Goal: Task Accomplishment & Management: Manage account settings

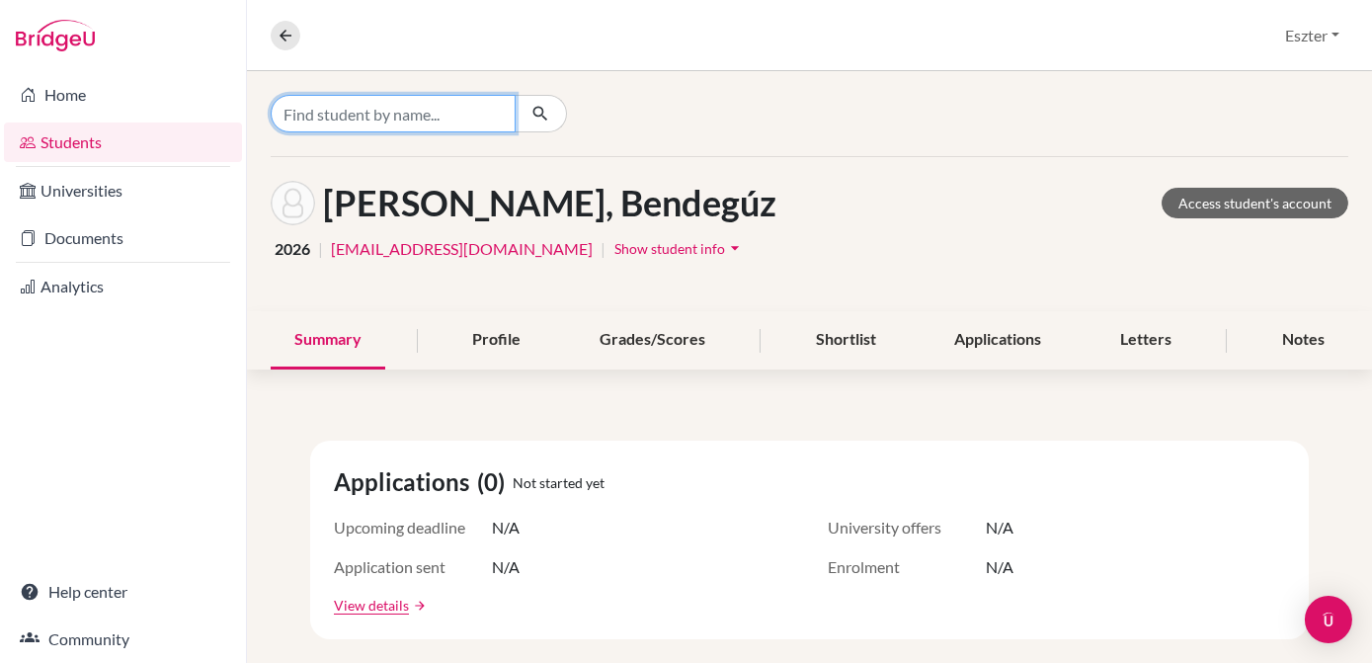
click at [470, 116] on input "Find student by name..." at bounding box center [393, 114] width 245 height 38
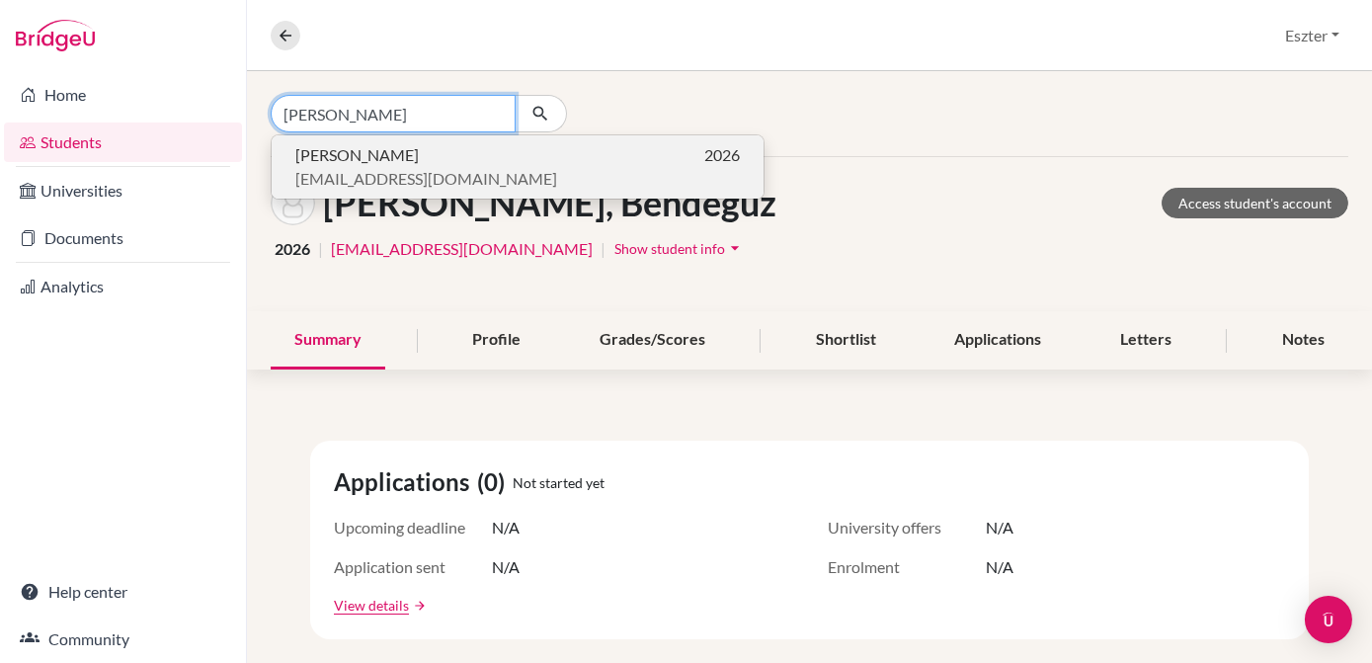
type input "[PERSON_NAME]"
click at [416, 170] on span "[EMAIL_ADDRESS][DOMAIN_NAME]" at bounding box center [426, 179] width 262 height 24
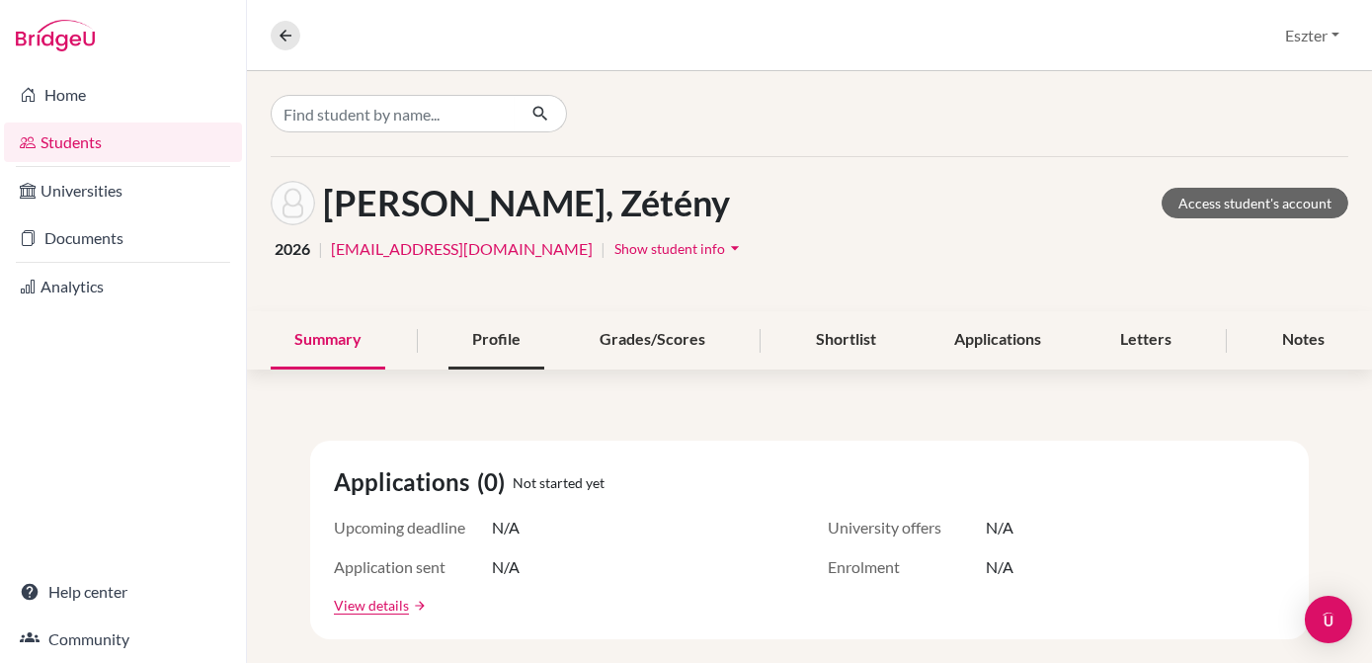
click at [484, 337] on div "Profile" at bounding box center [496, 340] width 96 height 58
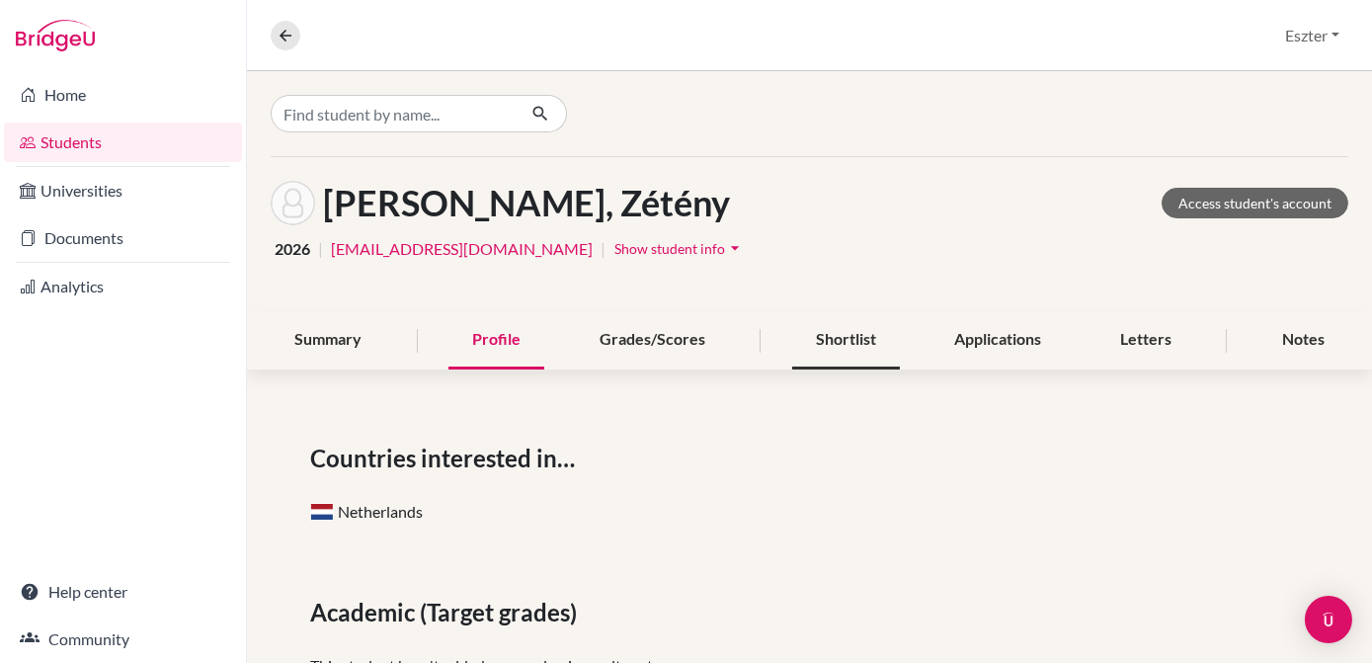
click at [851, 340] on div "Shortlist" at bounding box center [846, 340] width 108 height 58
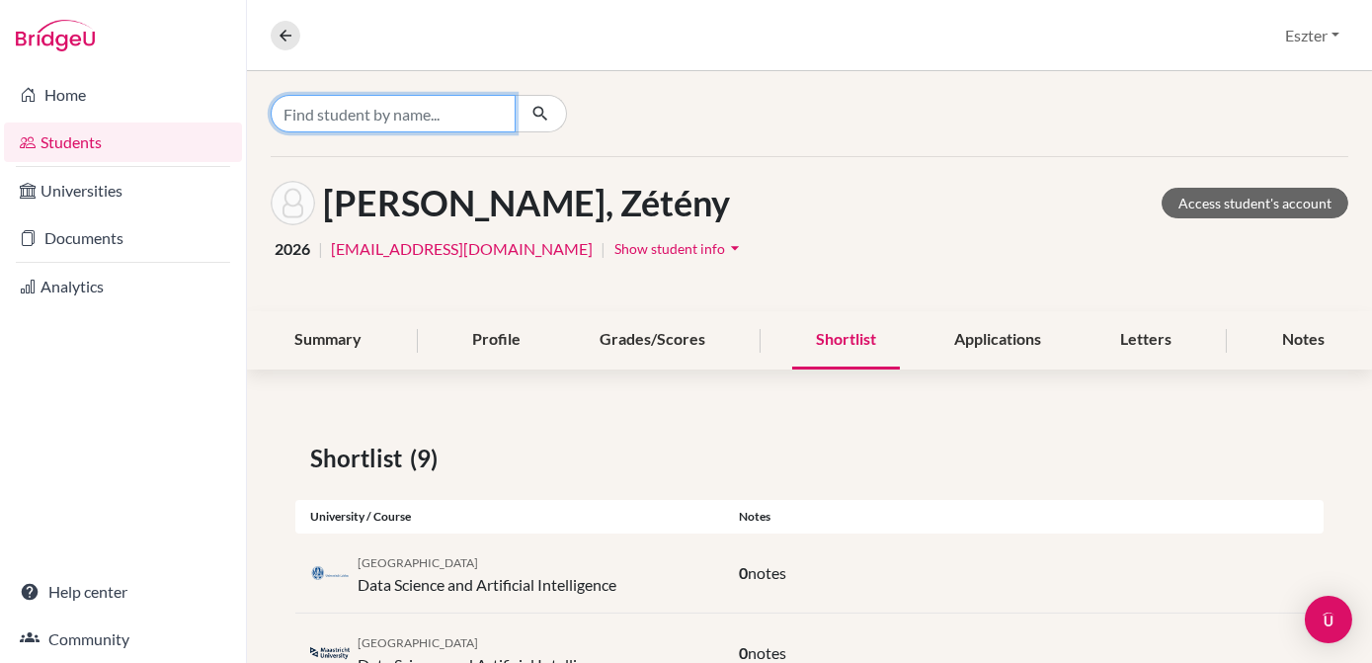
click at [454, 104] on input "Find student by name..." at bounding box center [393, 114] width 245 height 38
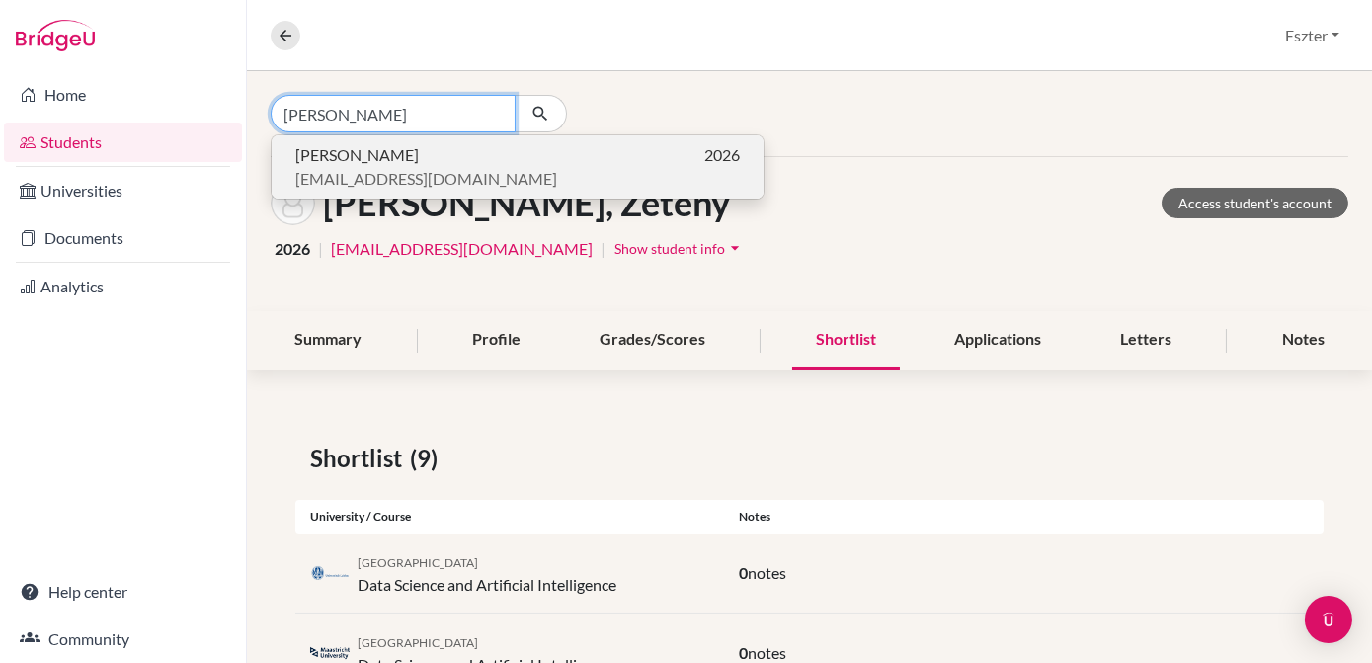
type input "[PERSON_NAME]"
click at [403, 147] on p "[PERSON_NAME] 2026" at bounding box center [517, 155] width 444 height 24
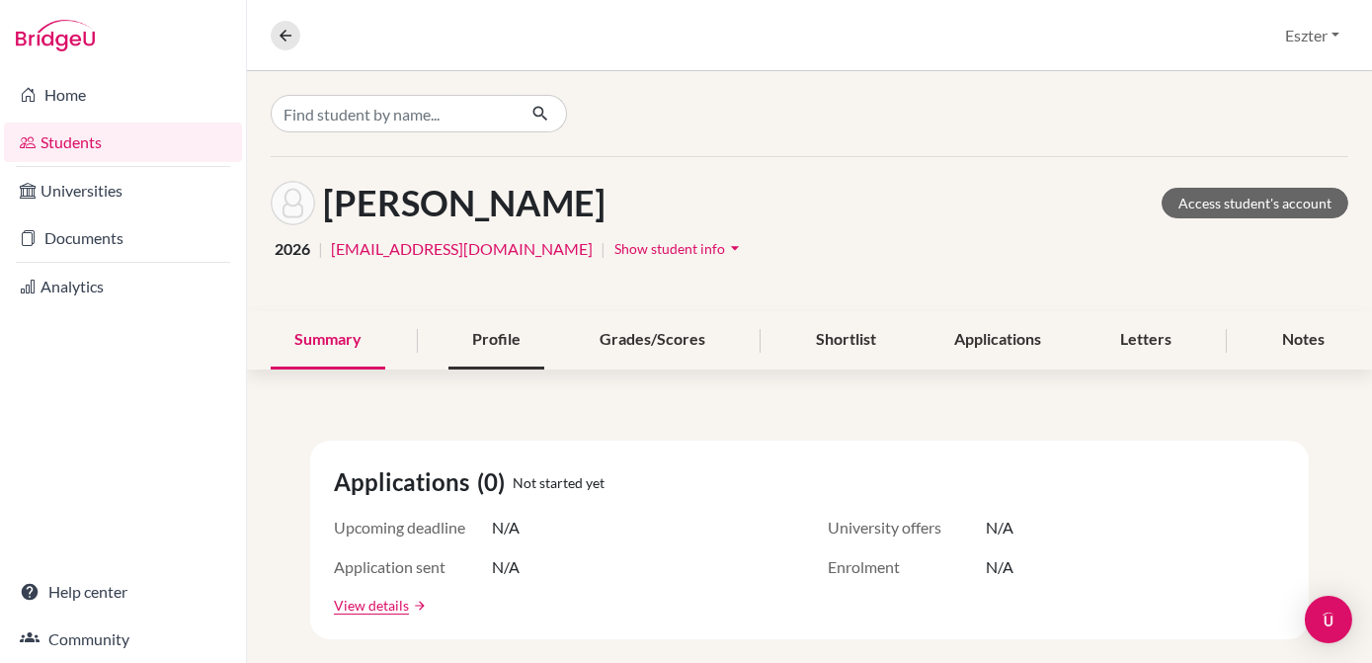
click at [519, 349] on div "Profile" at bounding box center [496, 340] width 96 height 58
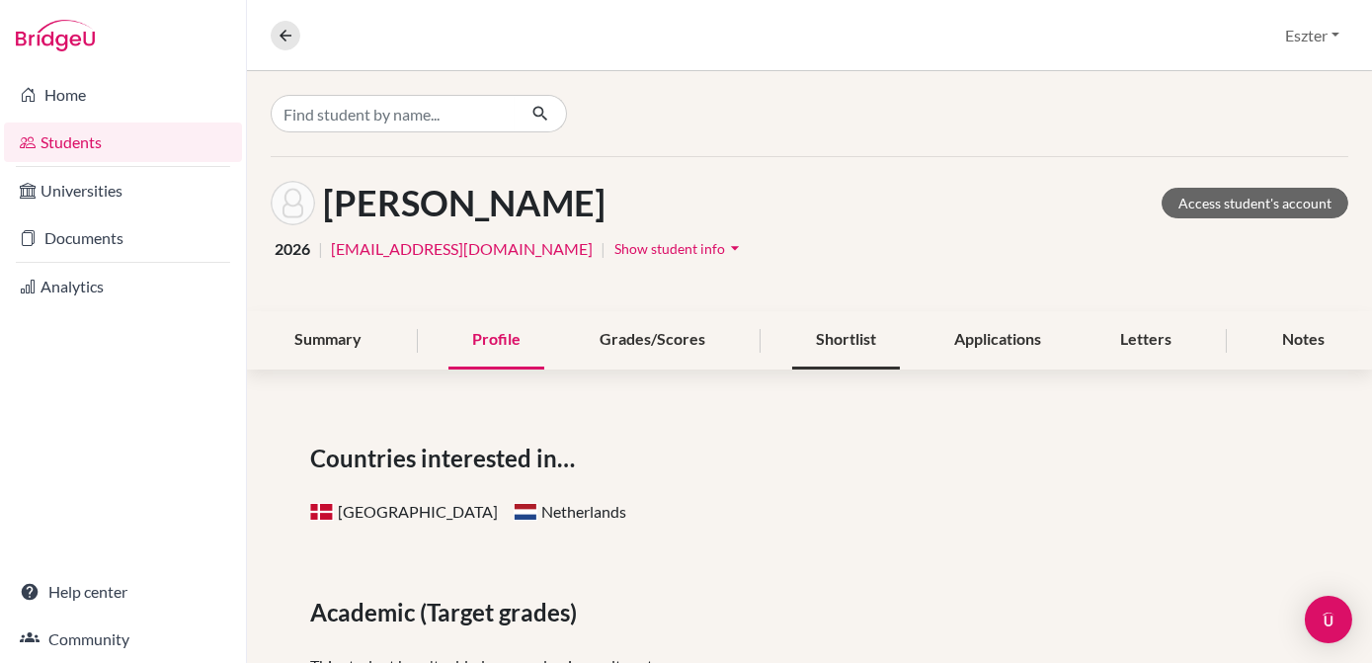
click at [854, 340] on div "Shortlist" at bounding box center [846, 340] width 108 height 58
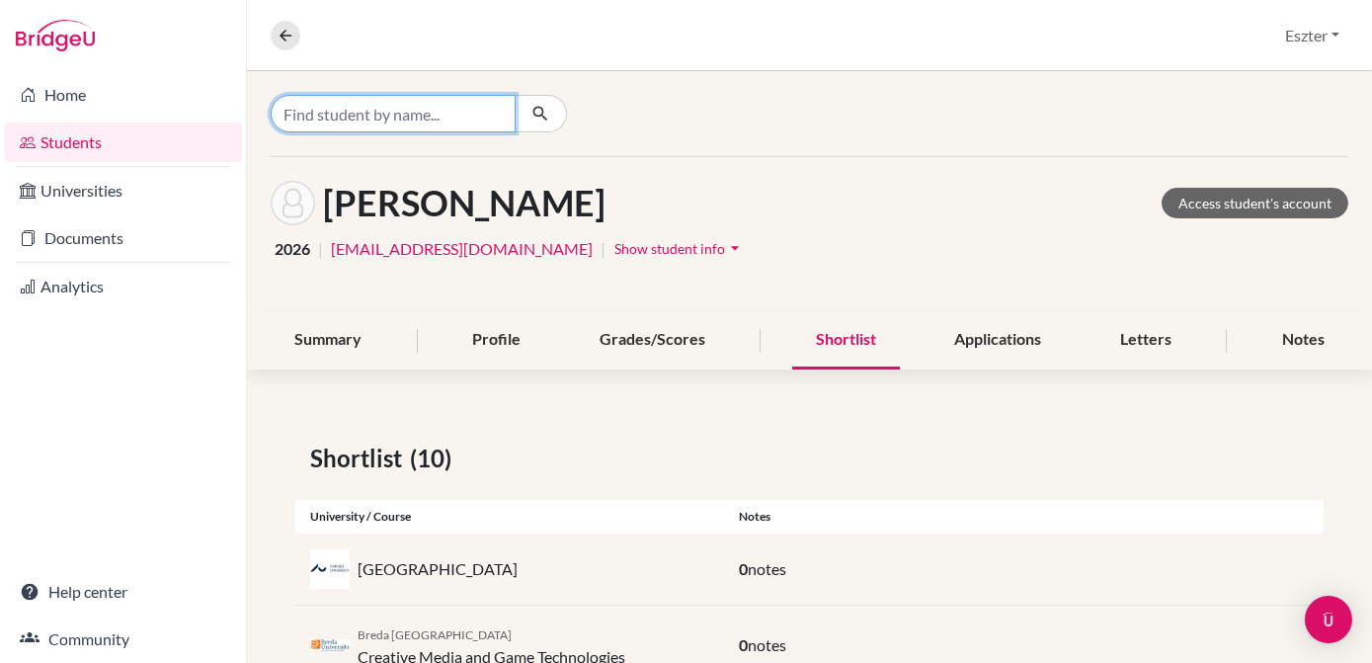
click at [476, 116] on input "Find student by name..." at bounding box center [393, 114] width 245 height 38
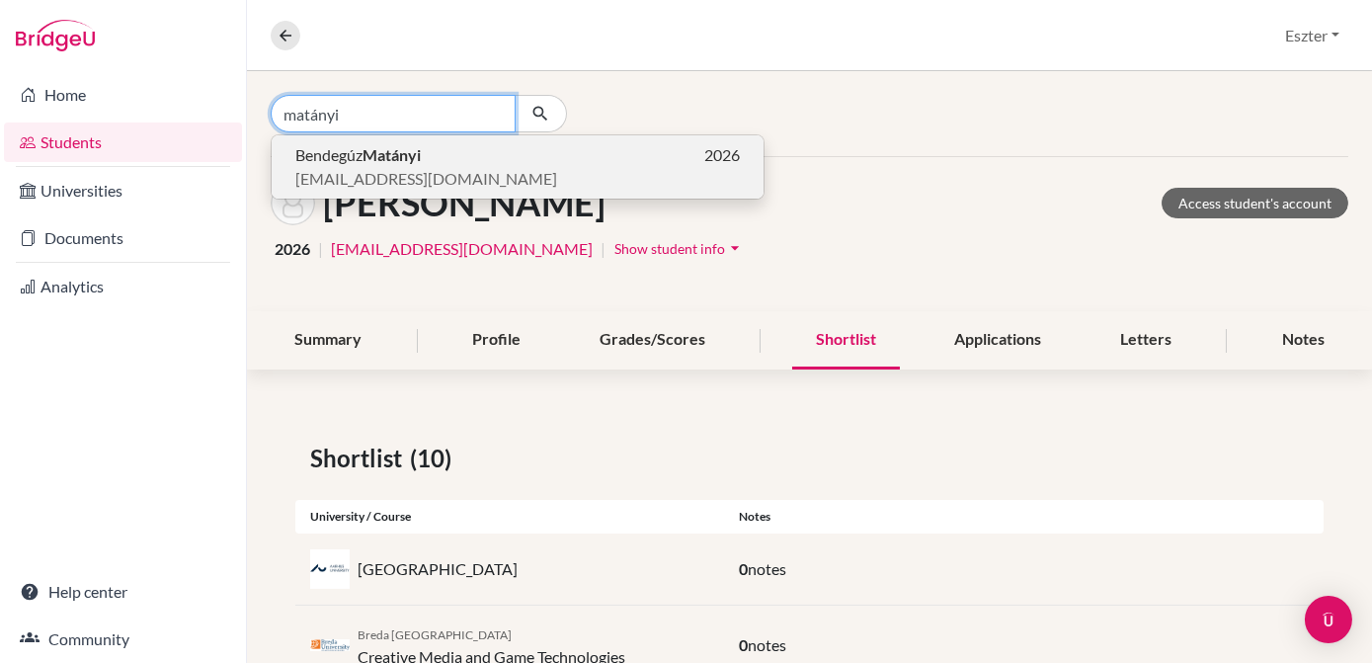
type input "matányi"
click at [448, 164] on p "Bendegúz Matányi 2026" at bounding box center [517, 155] width 444 height 24
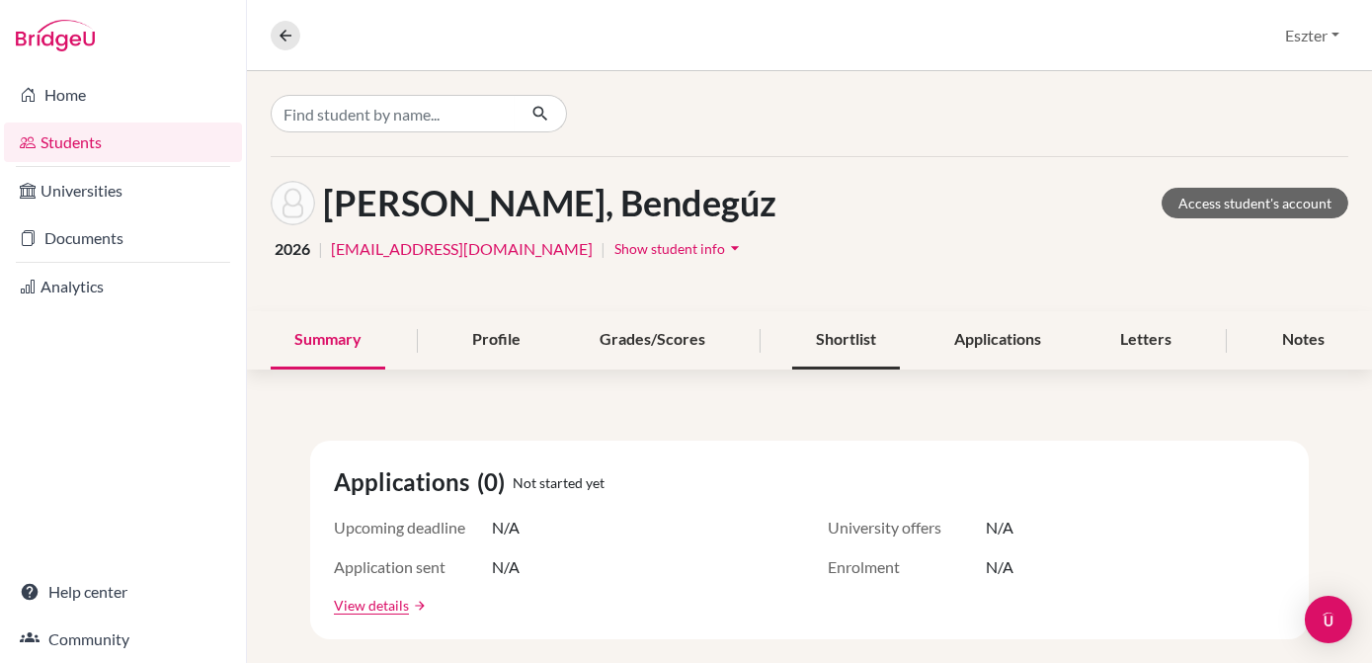
click at [838, 341] on div "Shortlist" at bounding box center [846, 340] width 108 height 58
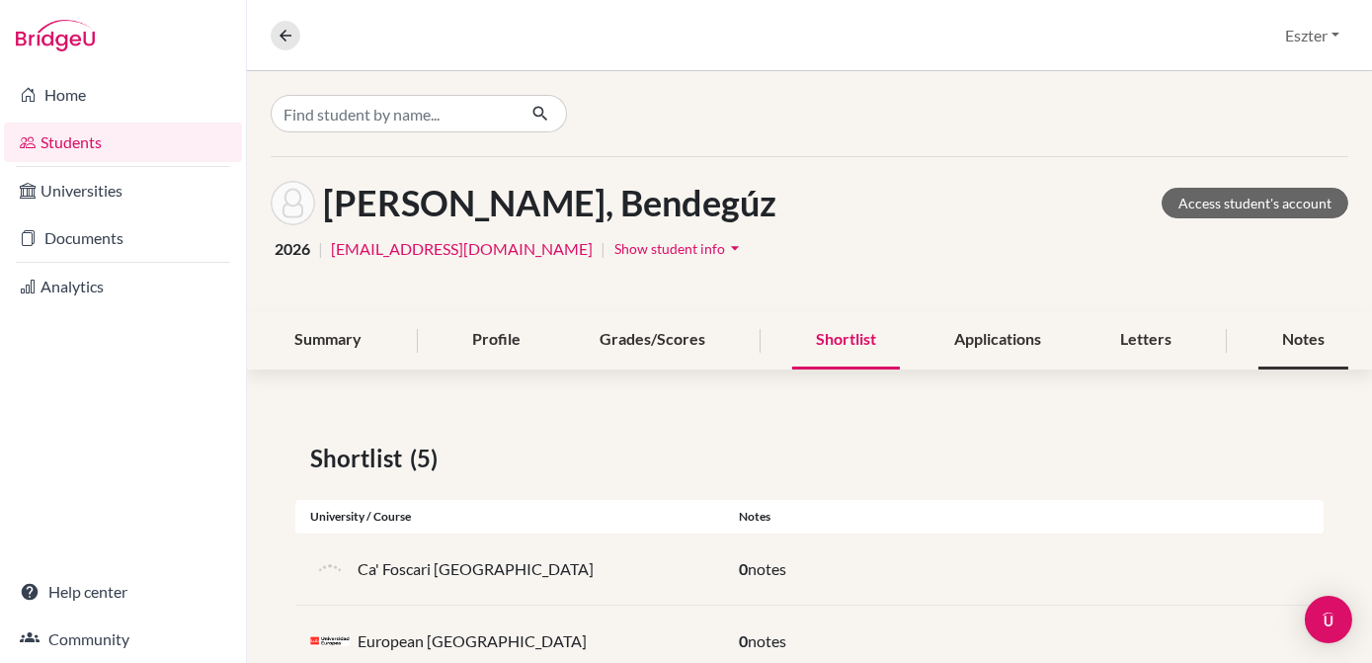
click at [1288, 345] on div "Notes" at bounding box center [1303, 340] width 90 height 58
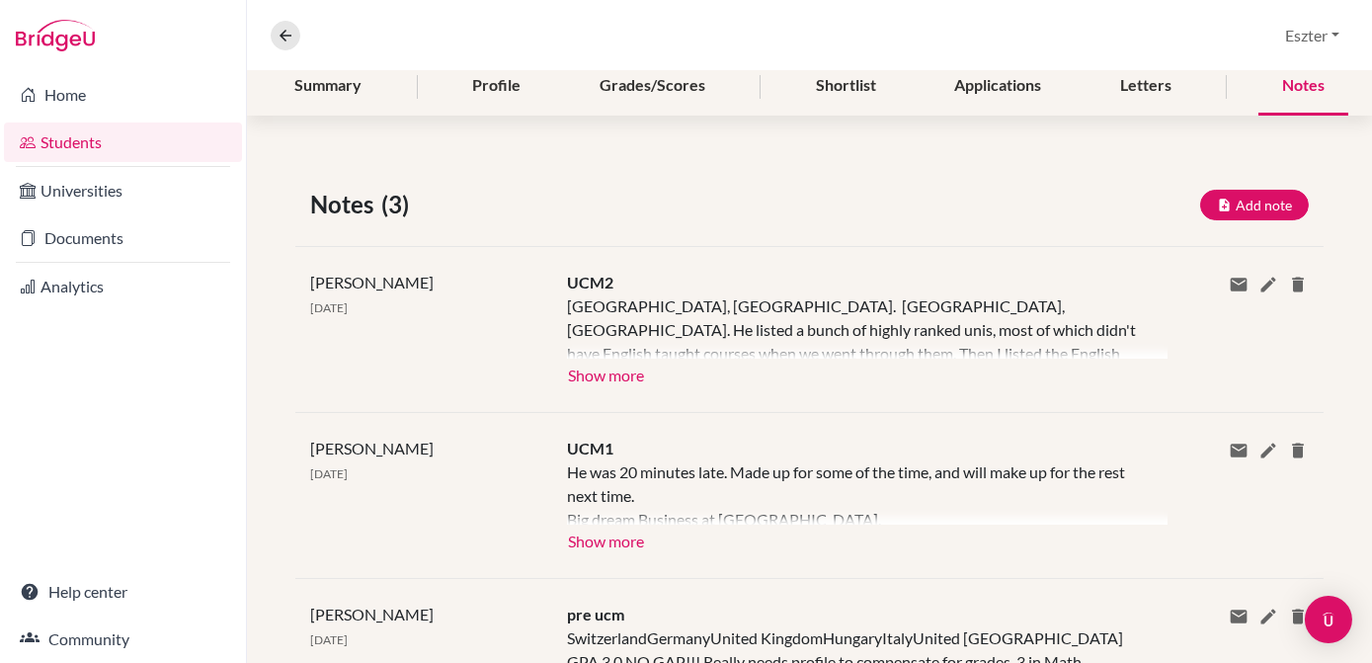
scroll to position [257, 0]
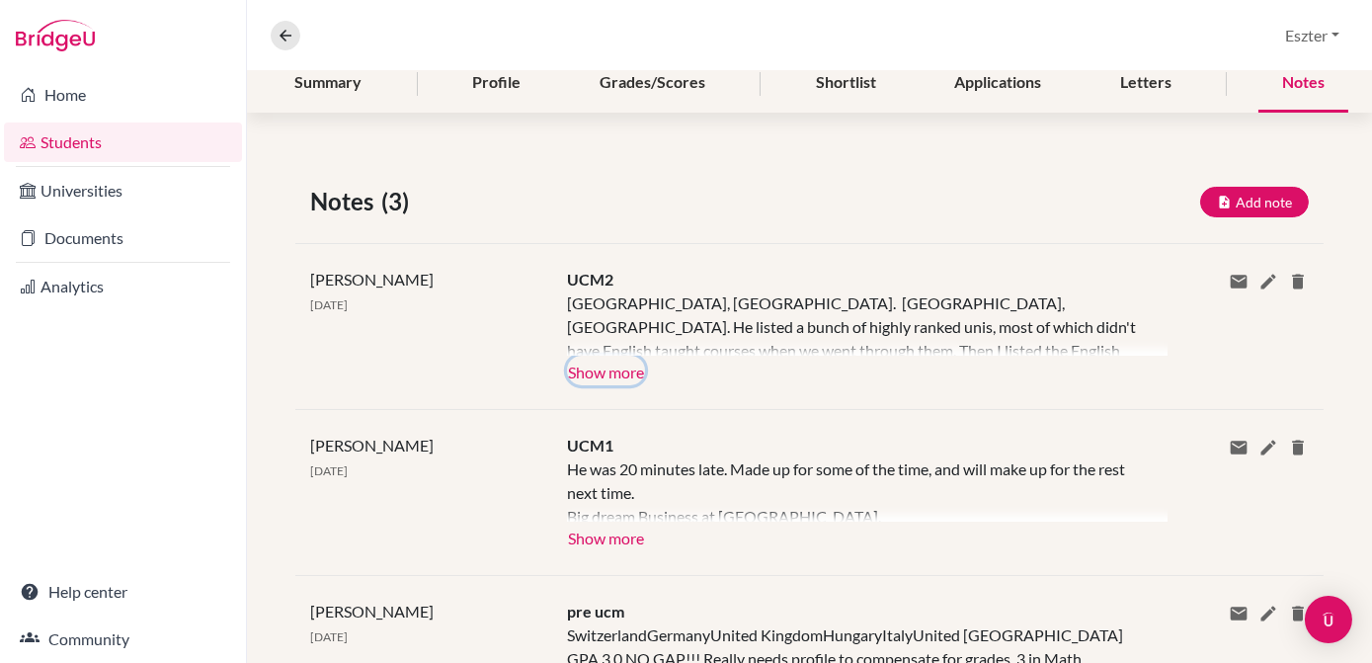
click at [598, 362] on button "Show more" at bounding box center [606, 371] width 78 height 30
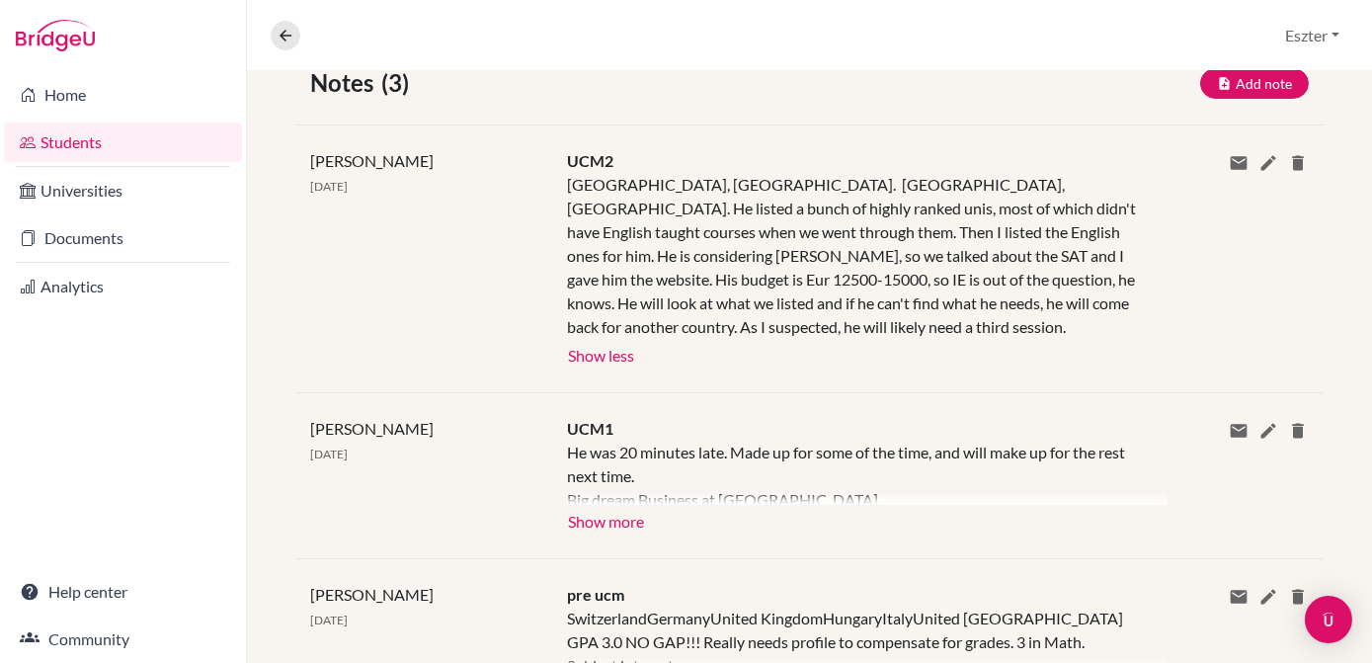
scroll to position [377, 0]
click at [613, 523] on button "Show more" at bounding box center [606, 518] width 78 height 30
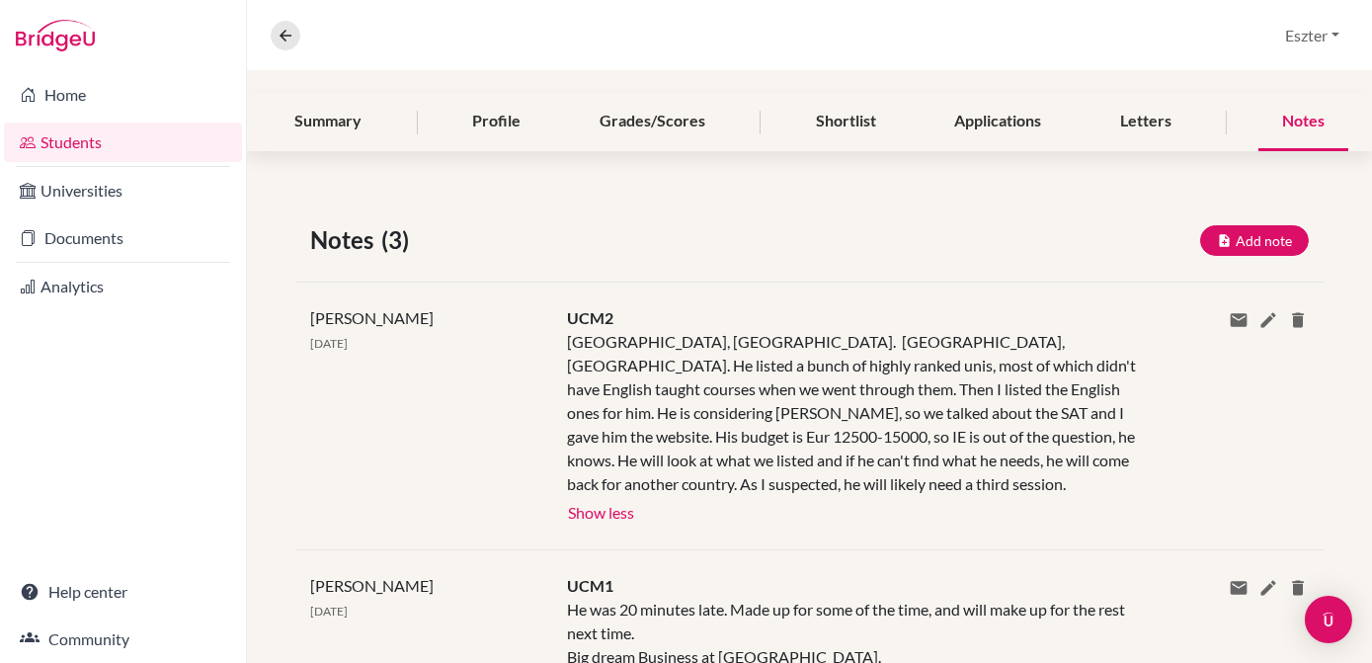
scroll to position [0, 0]
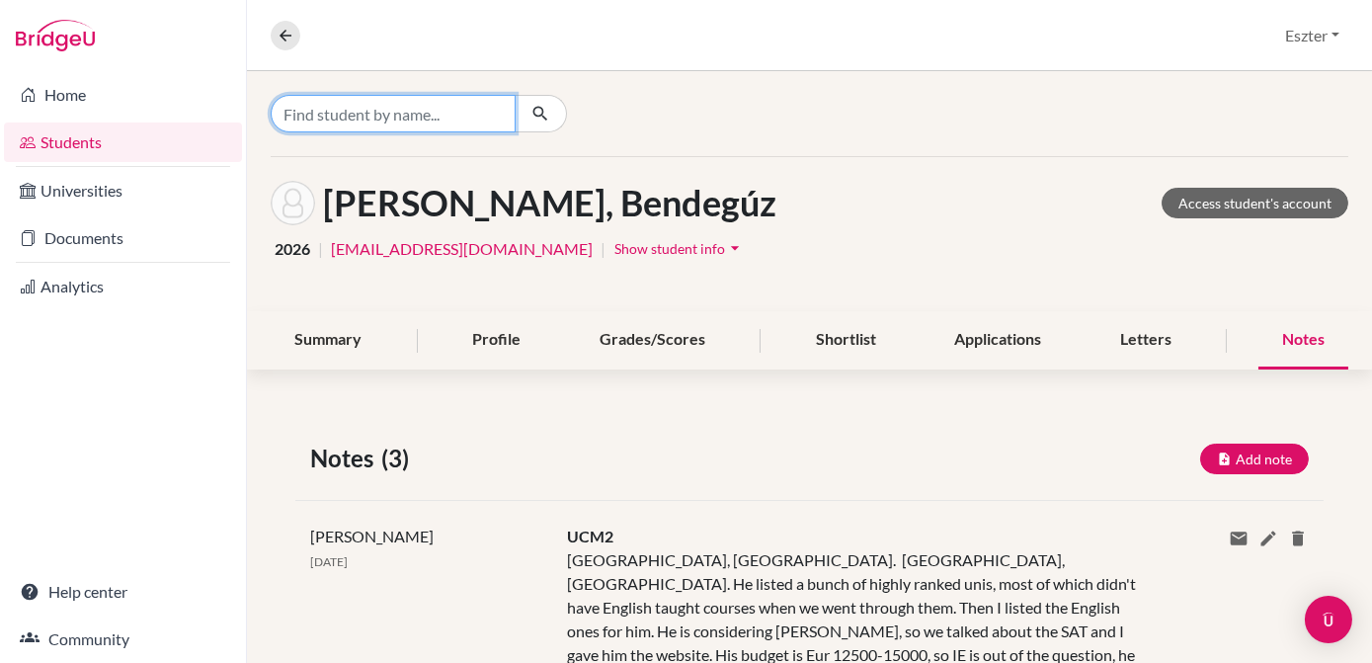
click at [416, 117] on input "Find student by name..." at bounding box center [393, 114] width 245 height 38
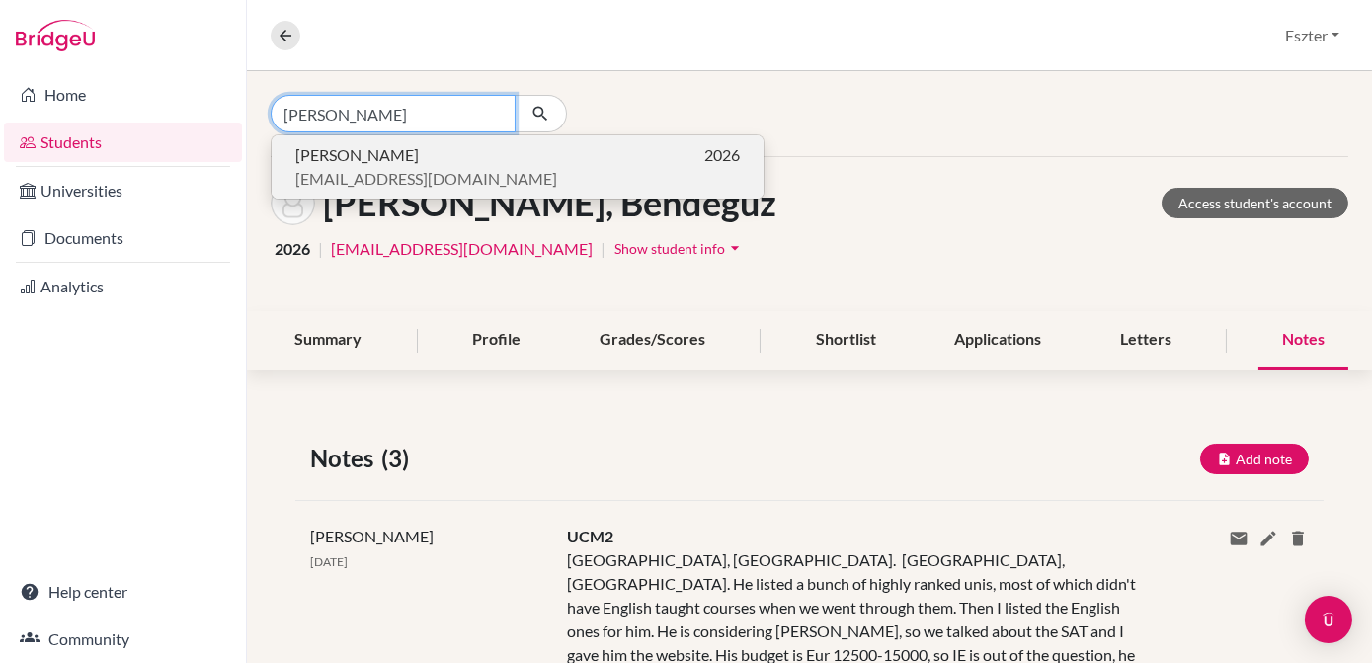
type input "[PERSON_NAME]"
click at [383, 159] on p "[PERSON_NAME] 2026" at bounding box center [517, 155] width 444 height 24
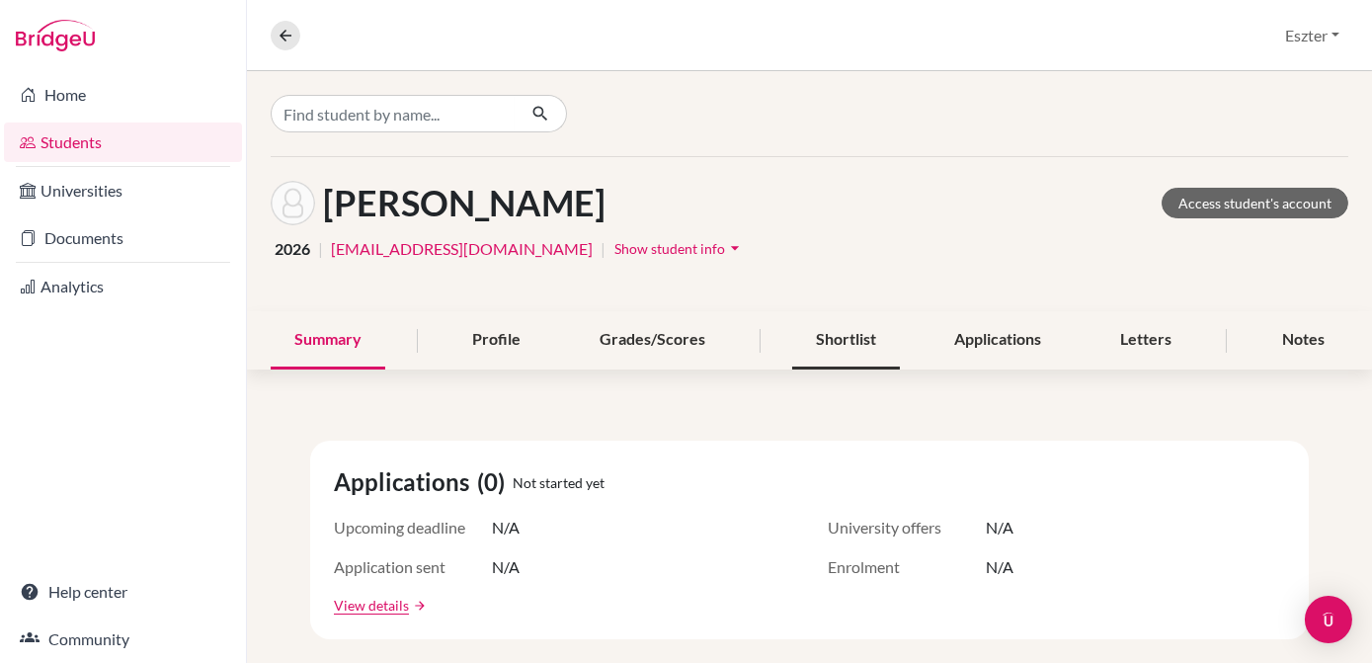
click at [837, 333] on div "Shortlist" at bounding box center [846, 340] width 108 height 58
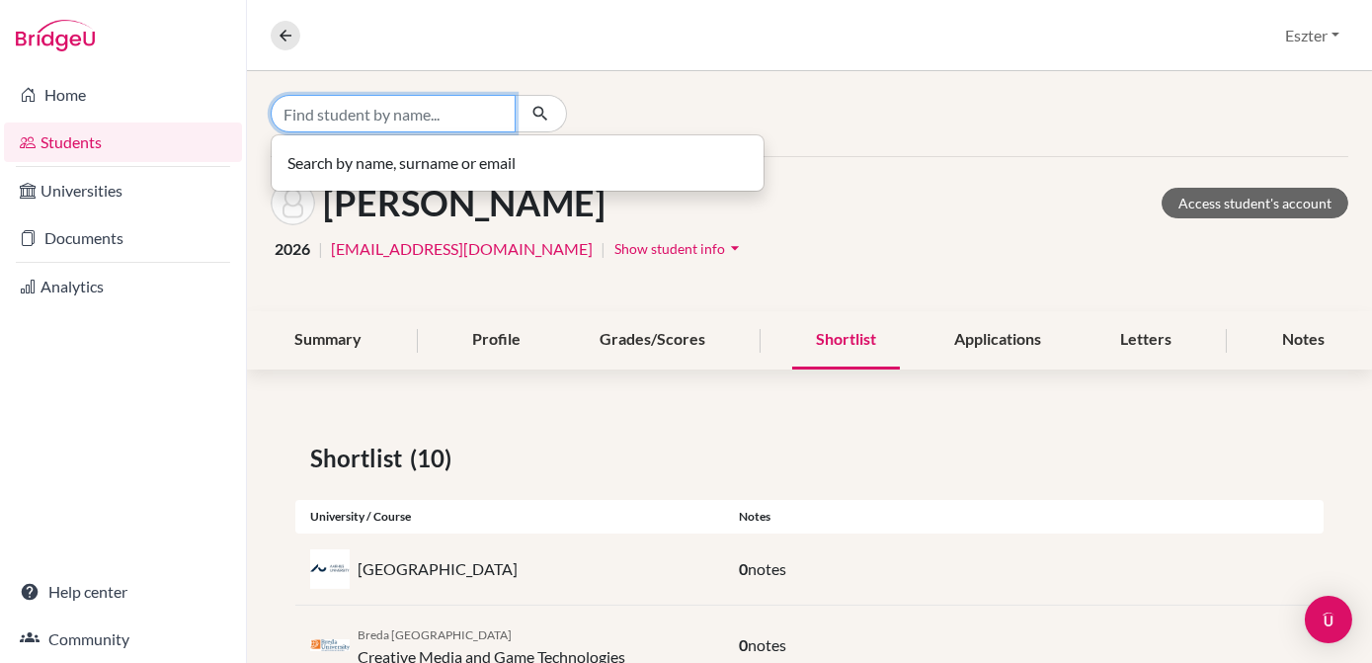
click at [400, 115] on input "Find student by name..." at bounding box center [393, 114] width 245 height 38
type input "x"
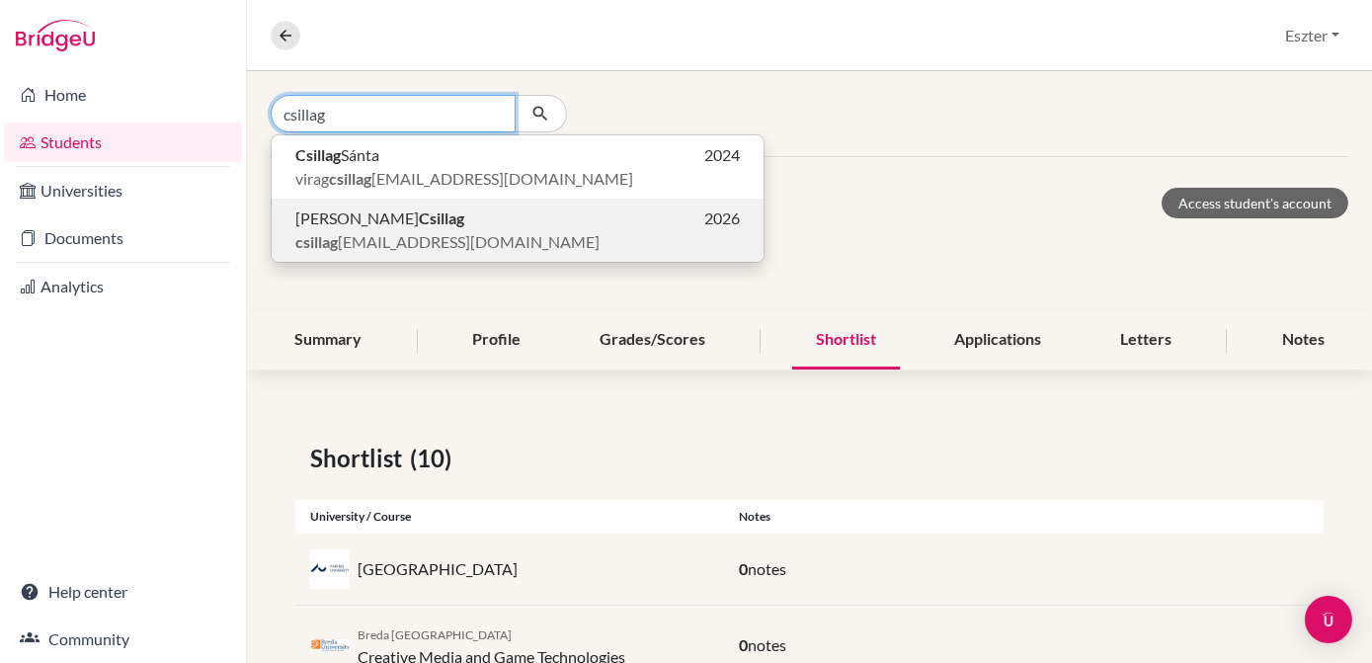
type input "csillag"
click at [419, 225] on b "Csillag" at bounding box center [441, 217] width 45 height 19
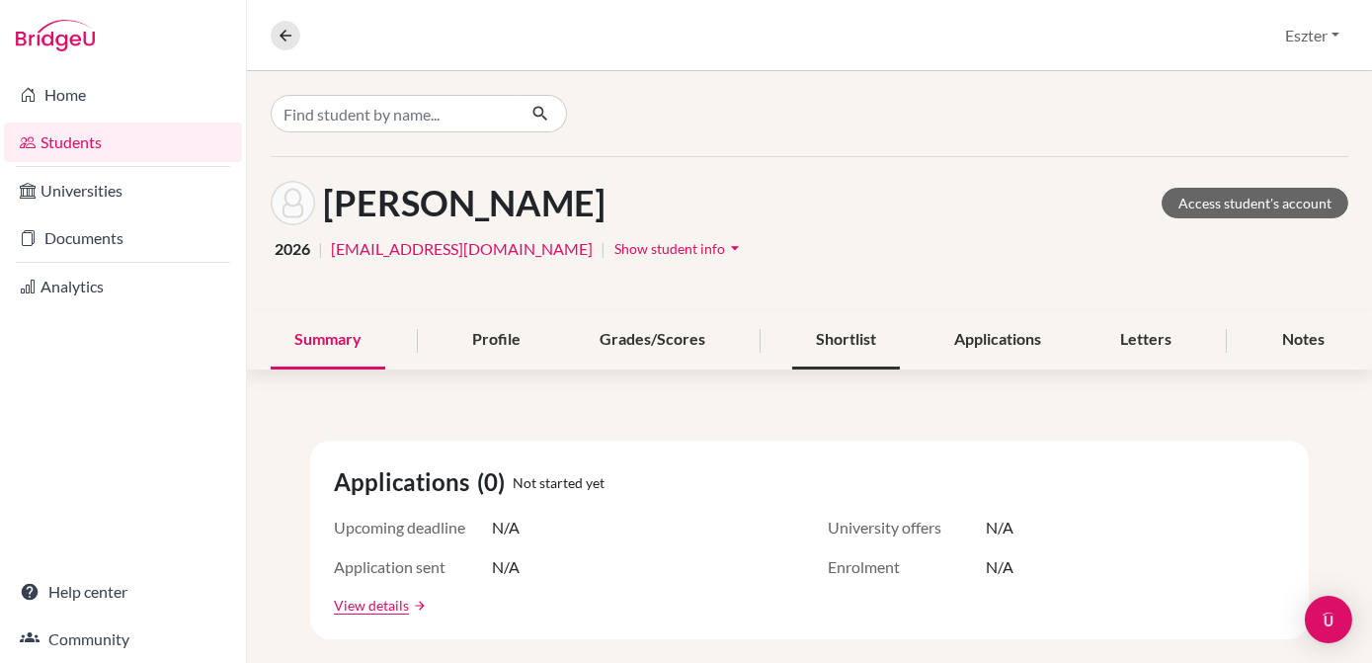
click at [826, 347] on div "Shortlist" at bounding box center [846, 340] width 108 height 58
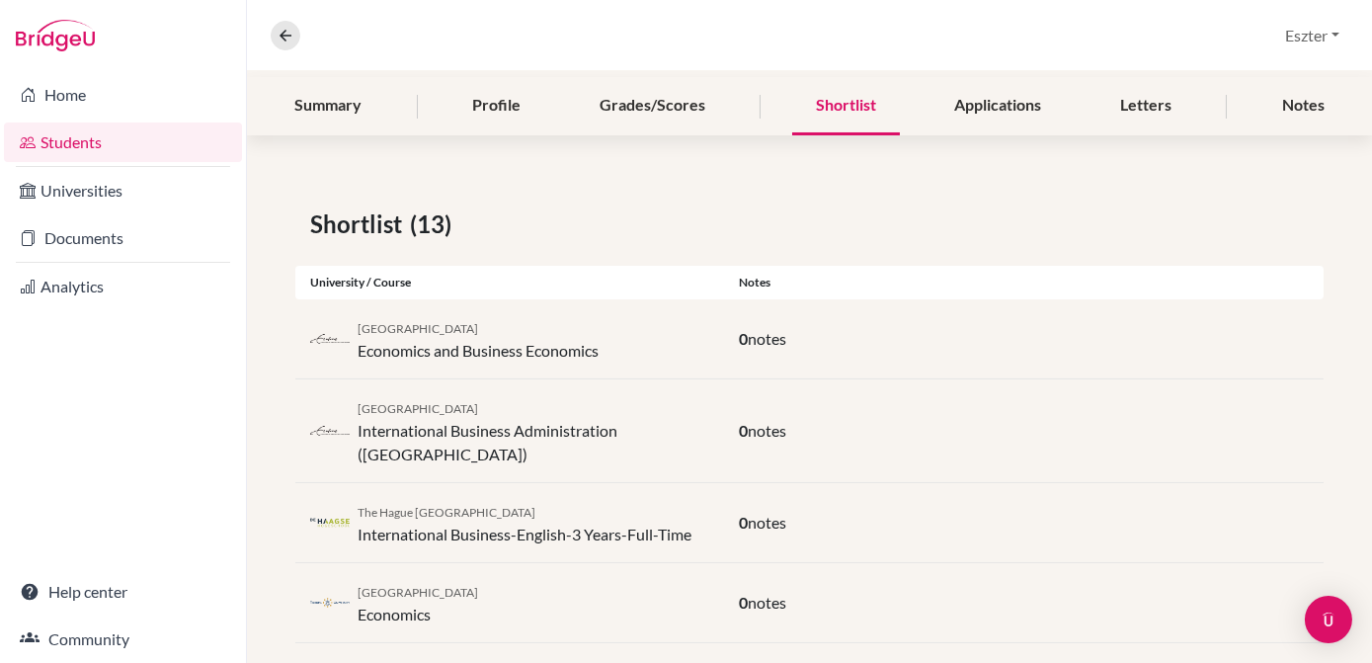
scroll to position [233, 0]
click at [825, 484] on div "The Hague University of Applied Sciences International Business-English-3 Years…" at bounding box center [809, 524] width 1028 height 80
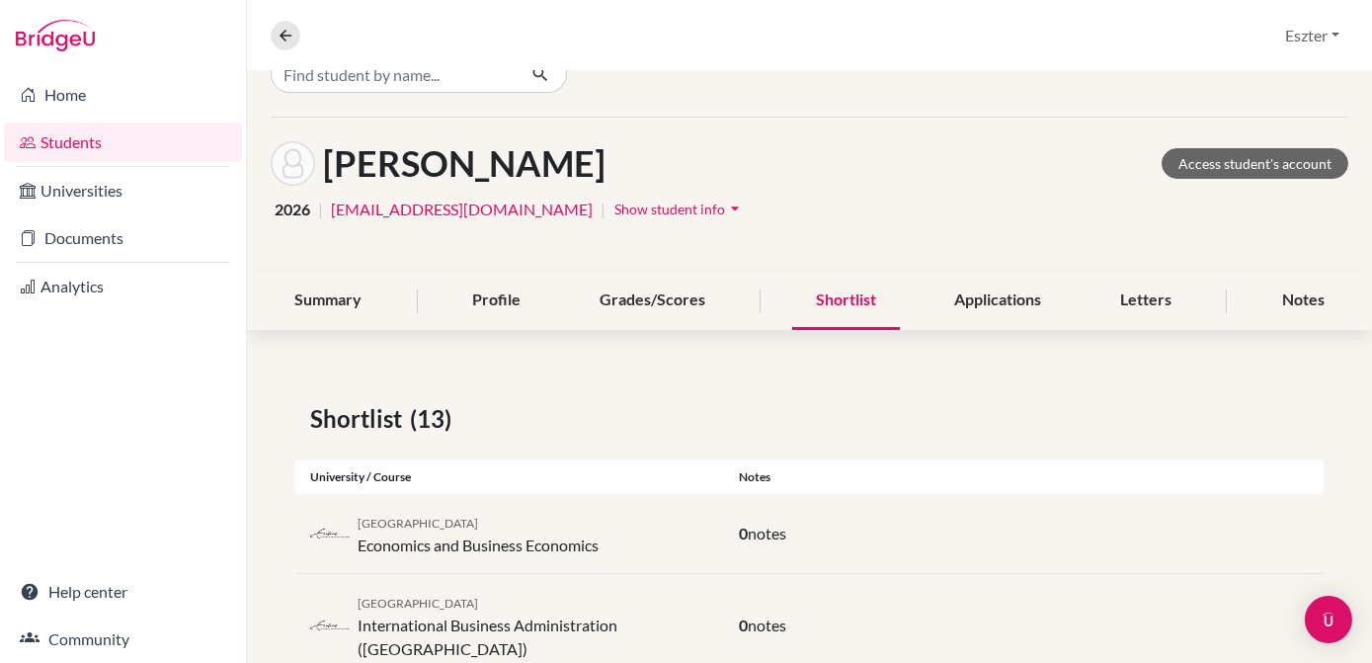
scroll to position [0, 0]
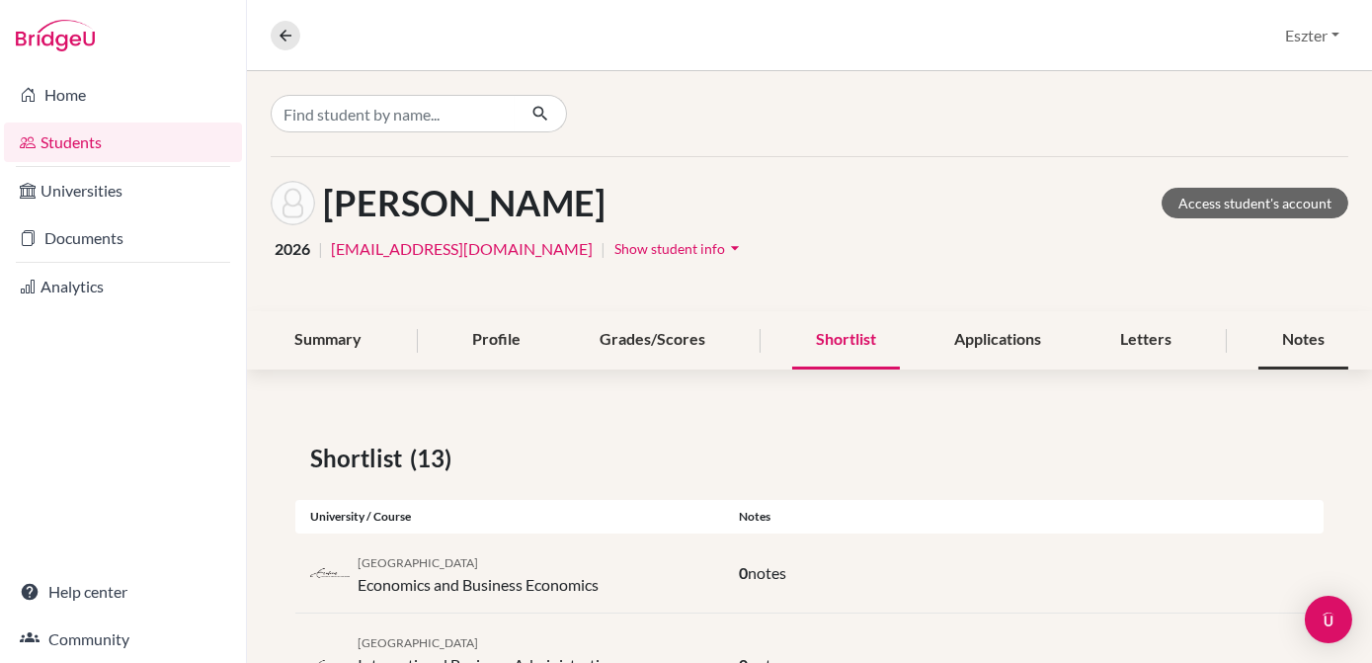
click at [1285, 344] on div "Notes" at bounding box center [1303, 340] width 90 height 58
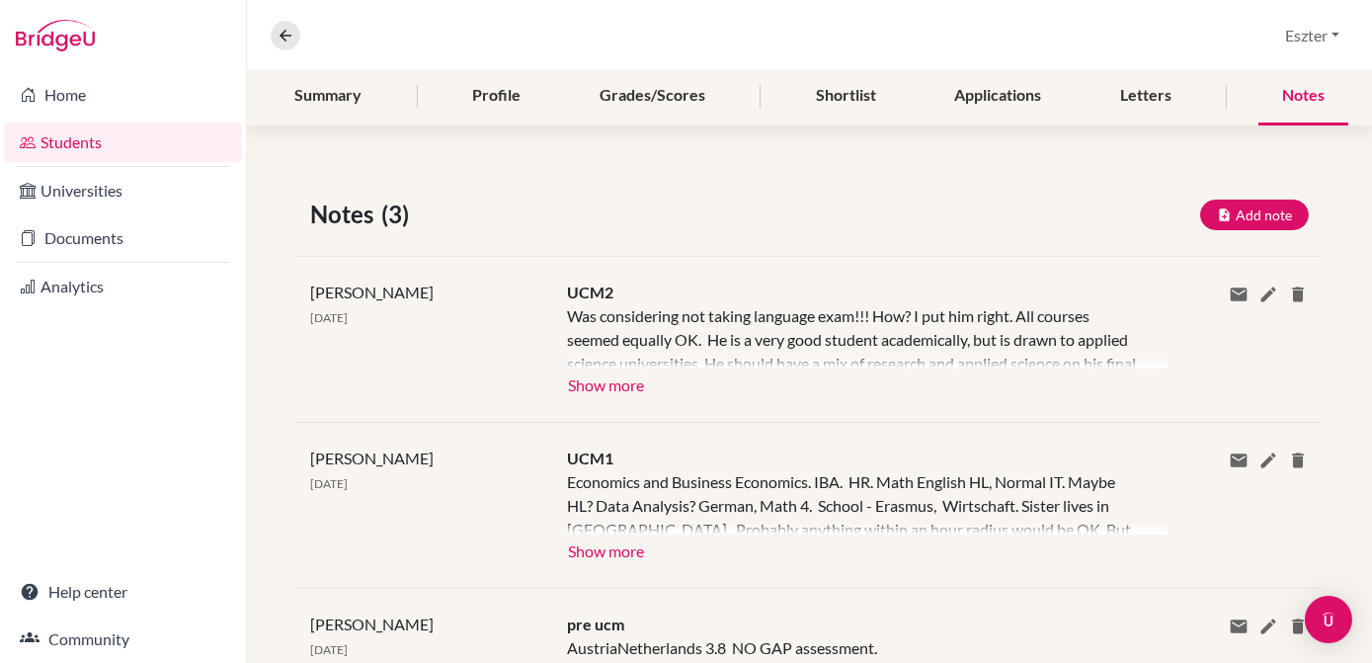
scroll to position [245, 0]
click at [620, 383] on button "Show more" at bounding box center [606, 382] width 78 height 30
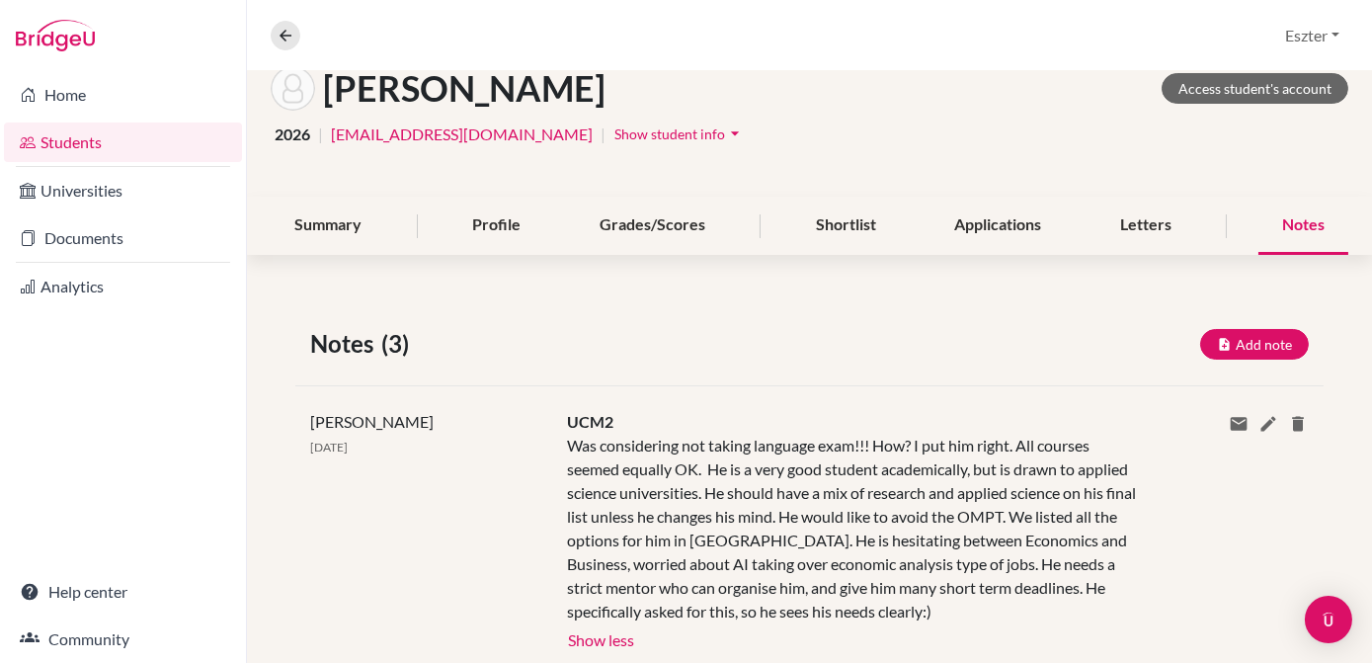
scroll to position [0, 0]
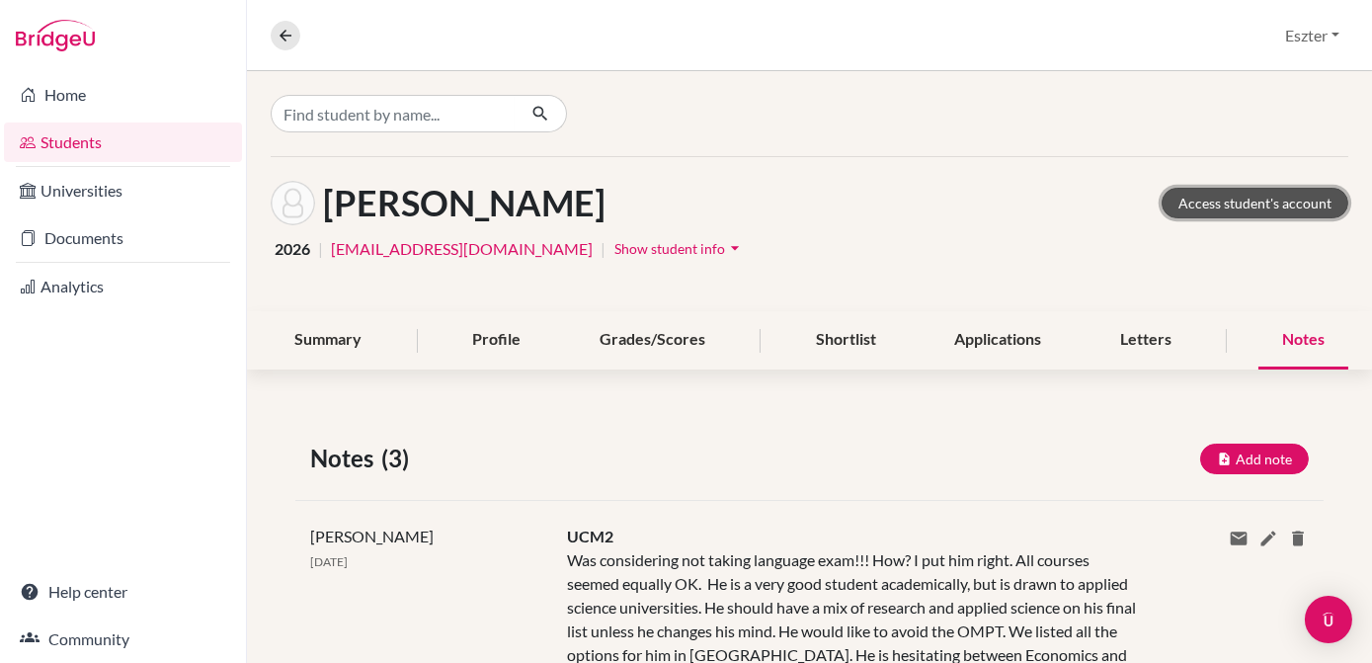
click at [1188, 192] on link "Access student's account" at bounding box center [1254, 203] width 187 height 31
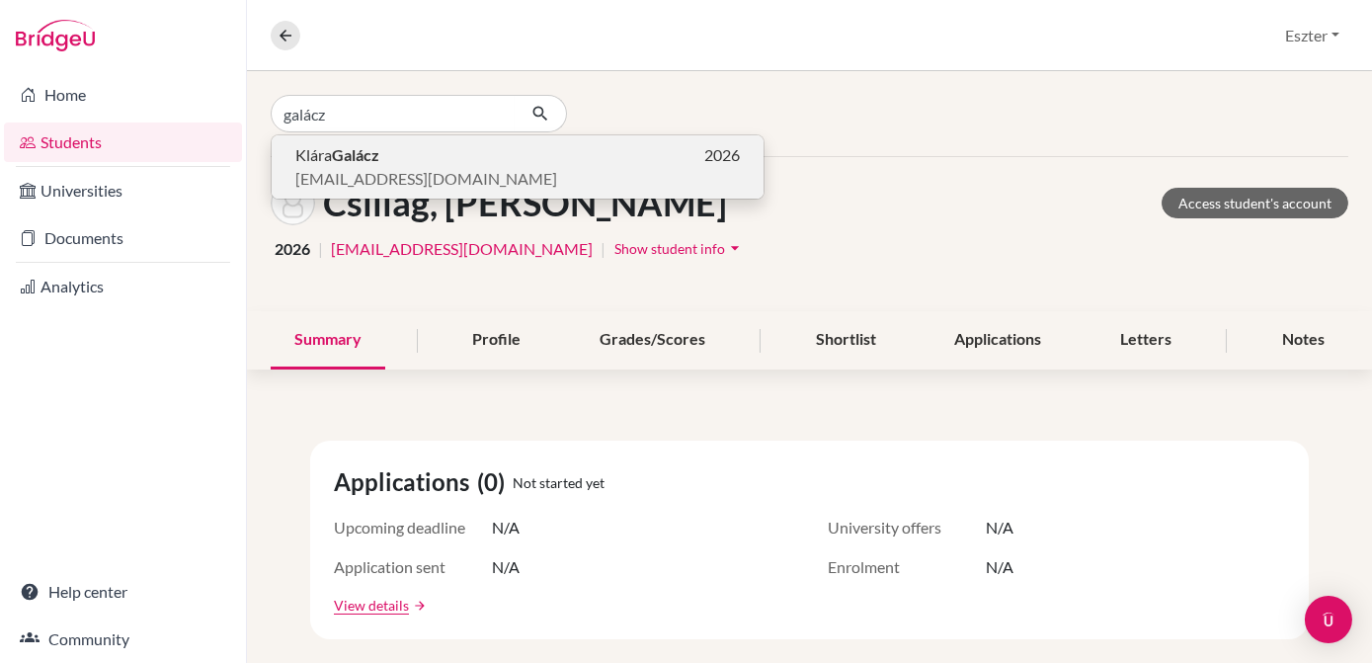
type input "galácz"
click at [424, 171] on span "[EMAIL_ADDRESS][DOMAIN_NAME]" at bounding box center [426, 179] width 262 height 24
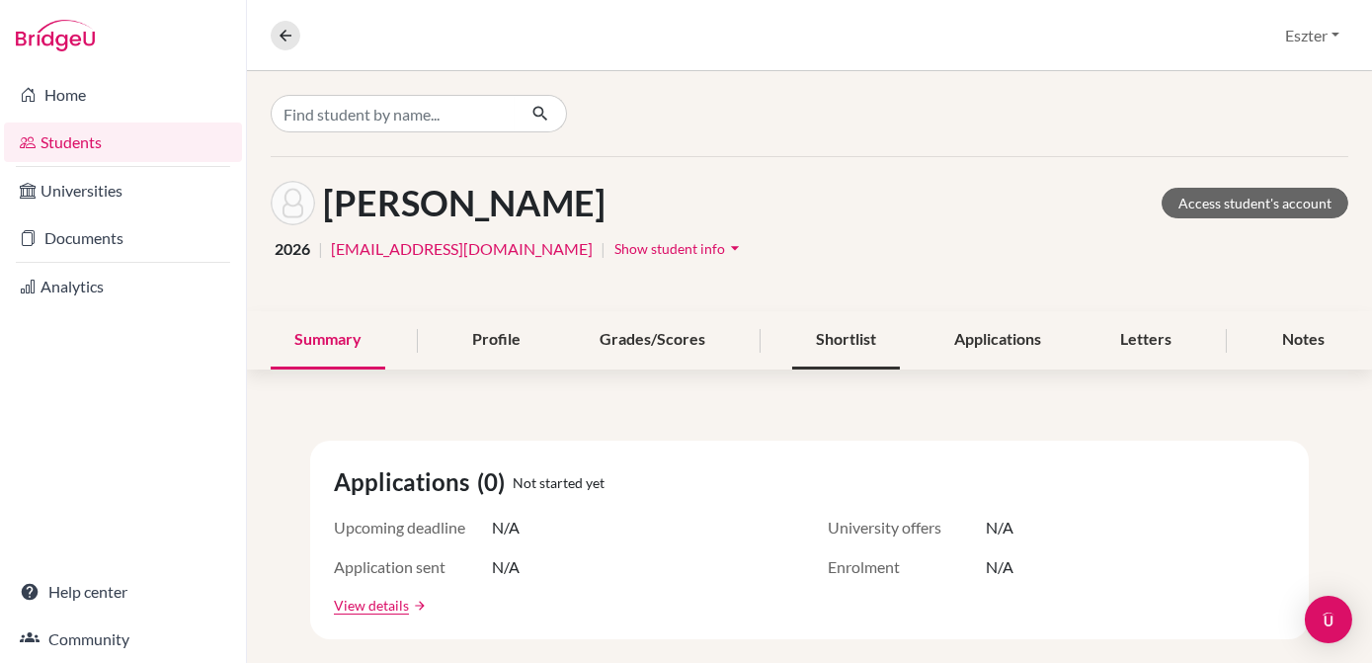
click at [840, 344] on div "Shortlist" at bounding box center [846, 340] width 108 height 58
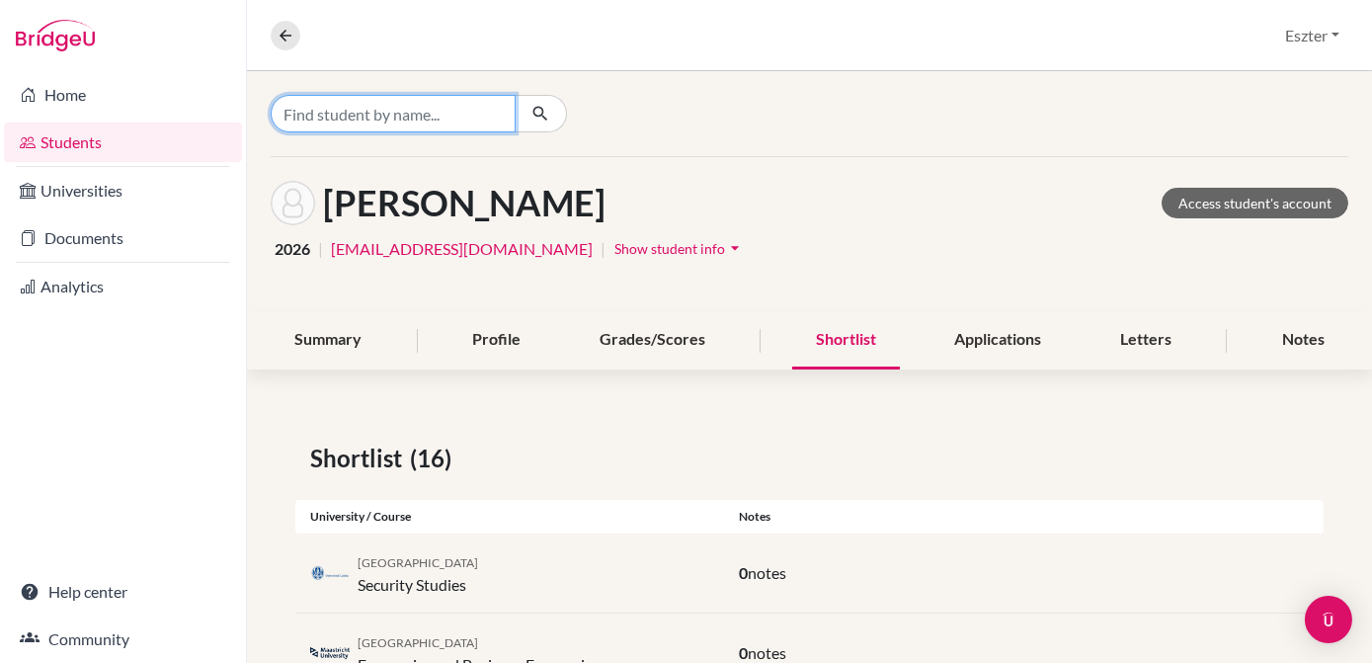
click at [434, 117] on input "Find student by name..." at bounding box center [393, 114] width 245 height 38
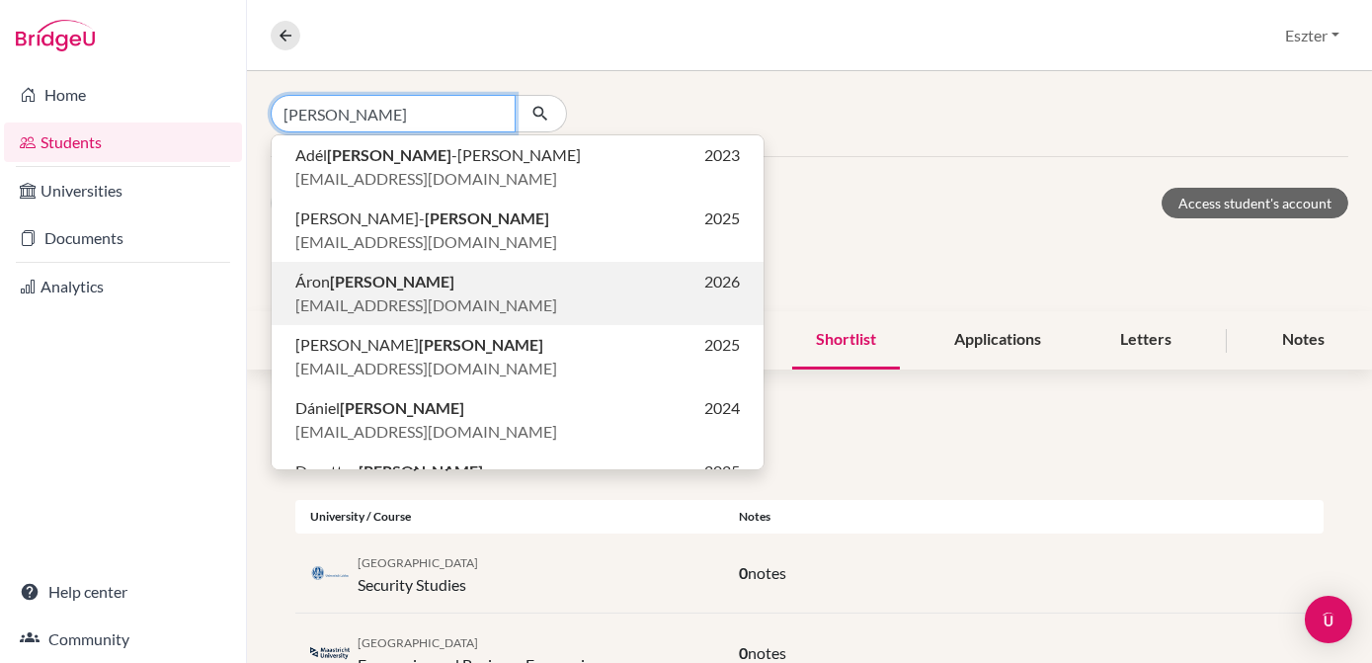
type input "[PERSON_NAME]"
click at [394, 298] on span "[EMAIL_ADDRESS][DOMAIN_NAME]" at bounding box center [426, 305] width 262 height 24
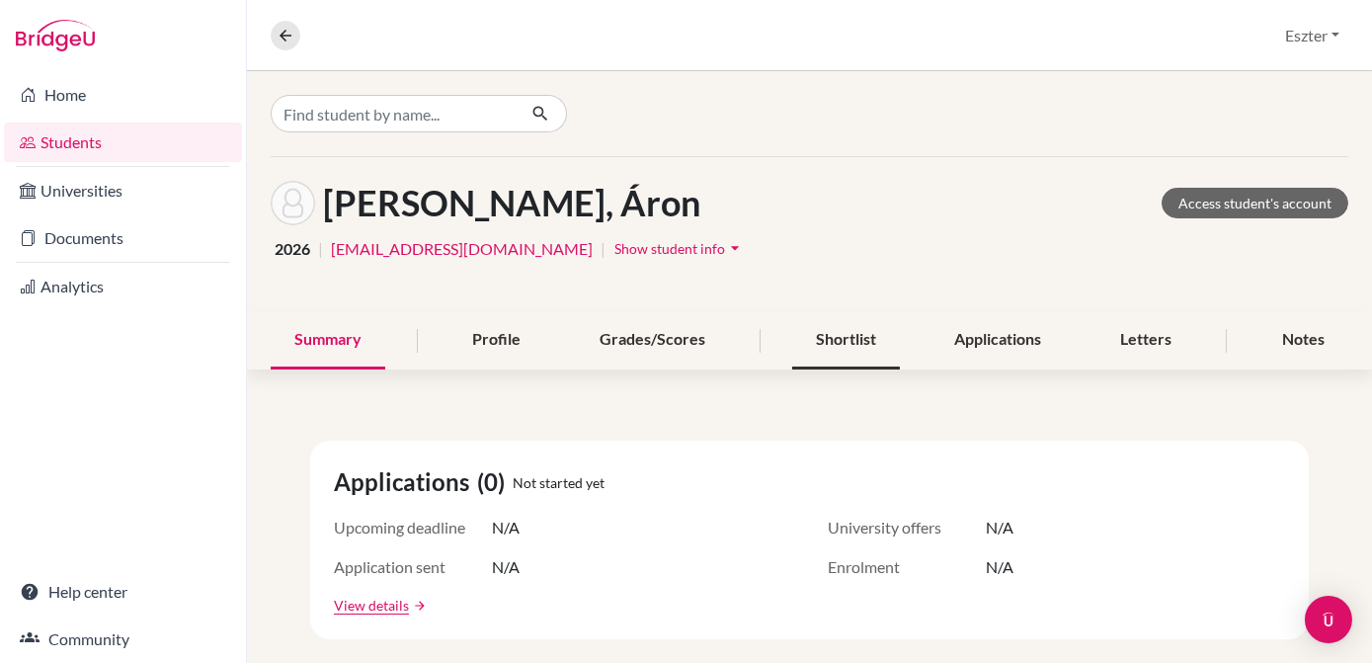
click at [845, 333] on div "Shortlist" at bounding box center [846, 340] width 108 height 58
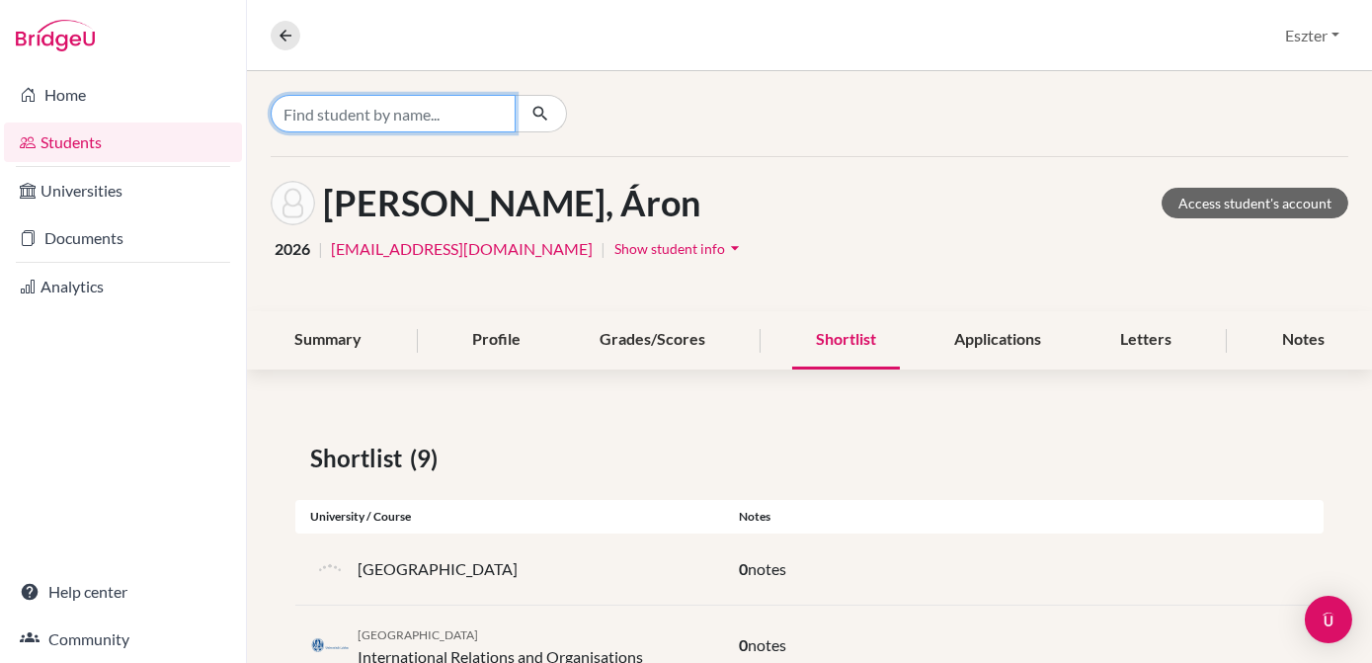
click at [475, 120] on input "Find student by name..." at bounding box center [393, 114] width 245 height 38
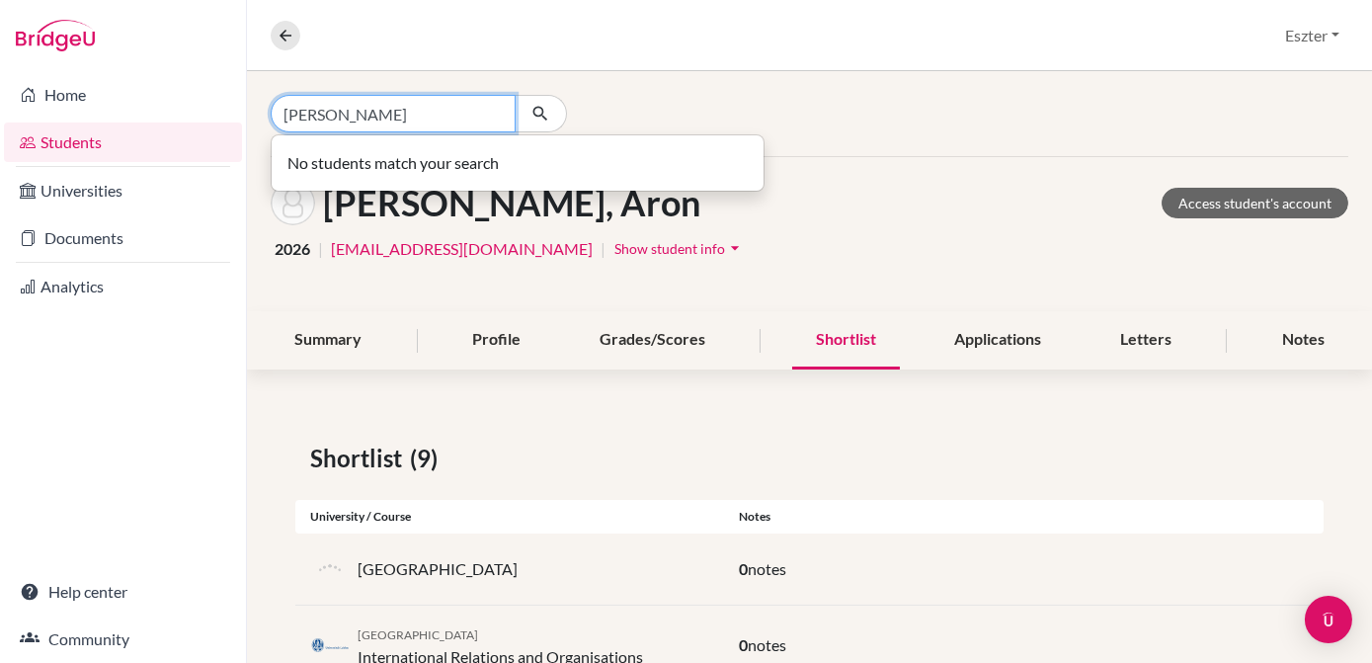
click at [320, 119] on input "[PERSON_NAME]" at bounding box center [393, 114] width 245 height 38
click at [375, 104] on input "szabo zété" at bounding box center [393, 114] width 245 height 38
type input "s"
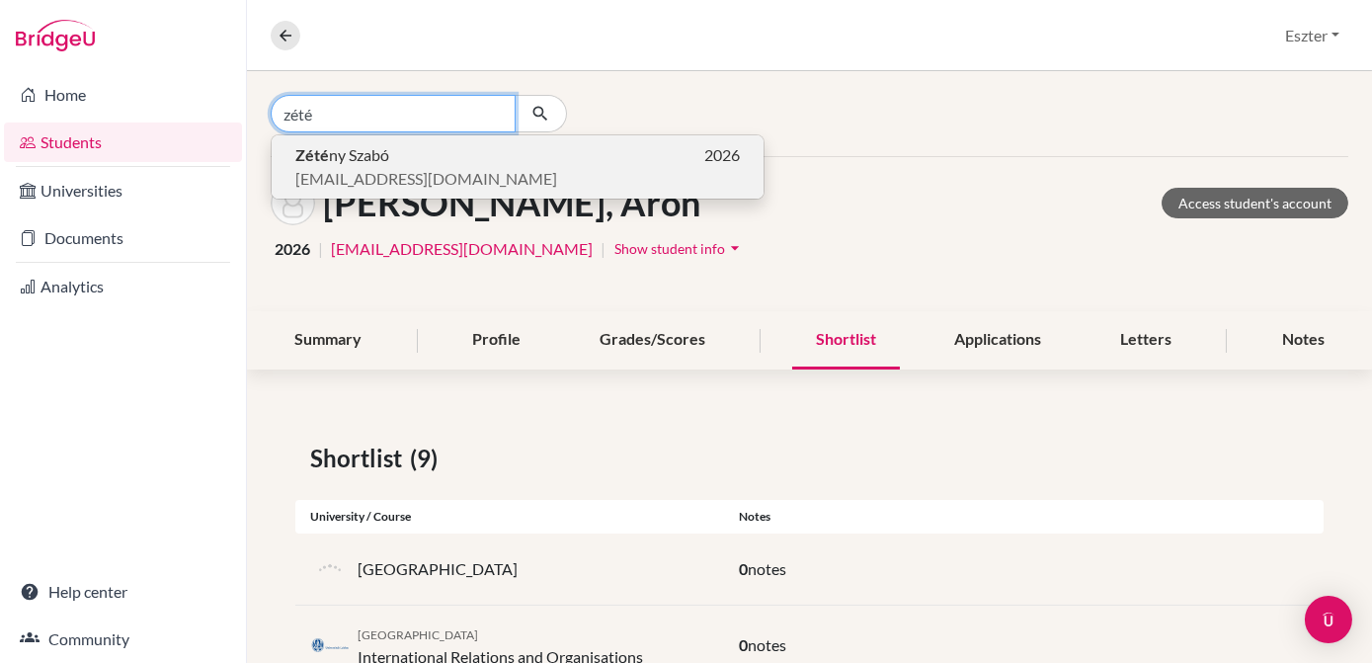
type input "zété"
click at [357, 151] on span "Zété ny Szabó" at bounding box center [342, 155] width 94 height 24
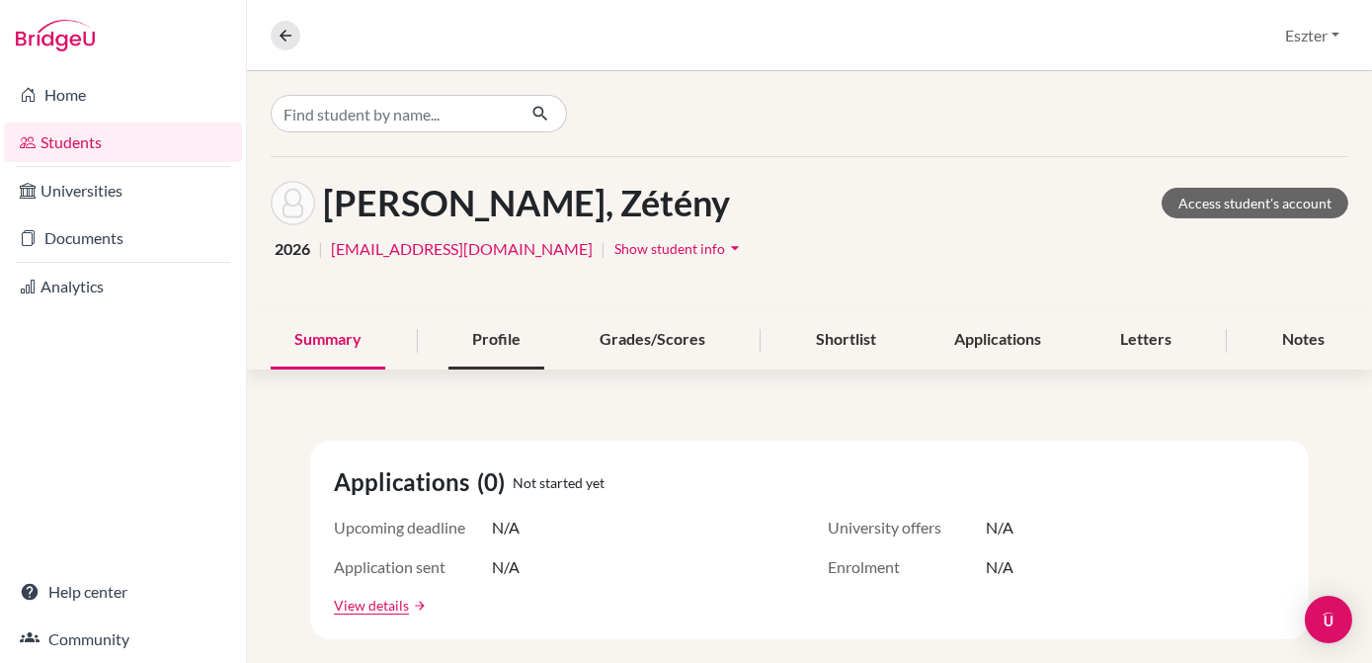
click at [508, 346] on div "Profile" at bounding box center [496, 340] width 96 height 58
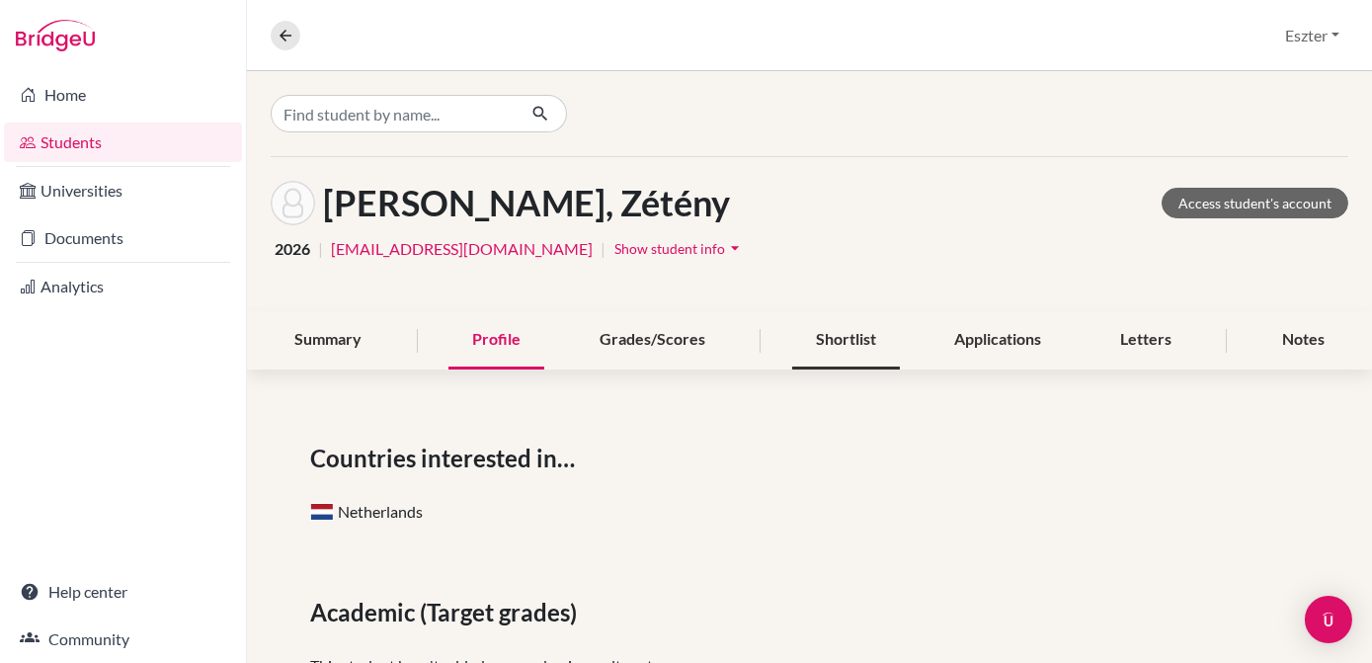
click at [843, 336] on div "Shortlist" at bounding box center [846, 340] width 108 height 58
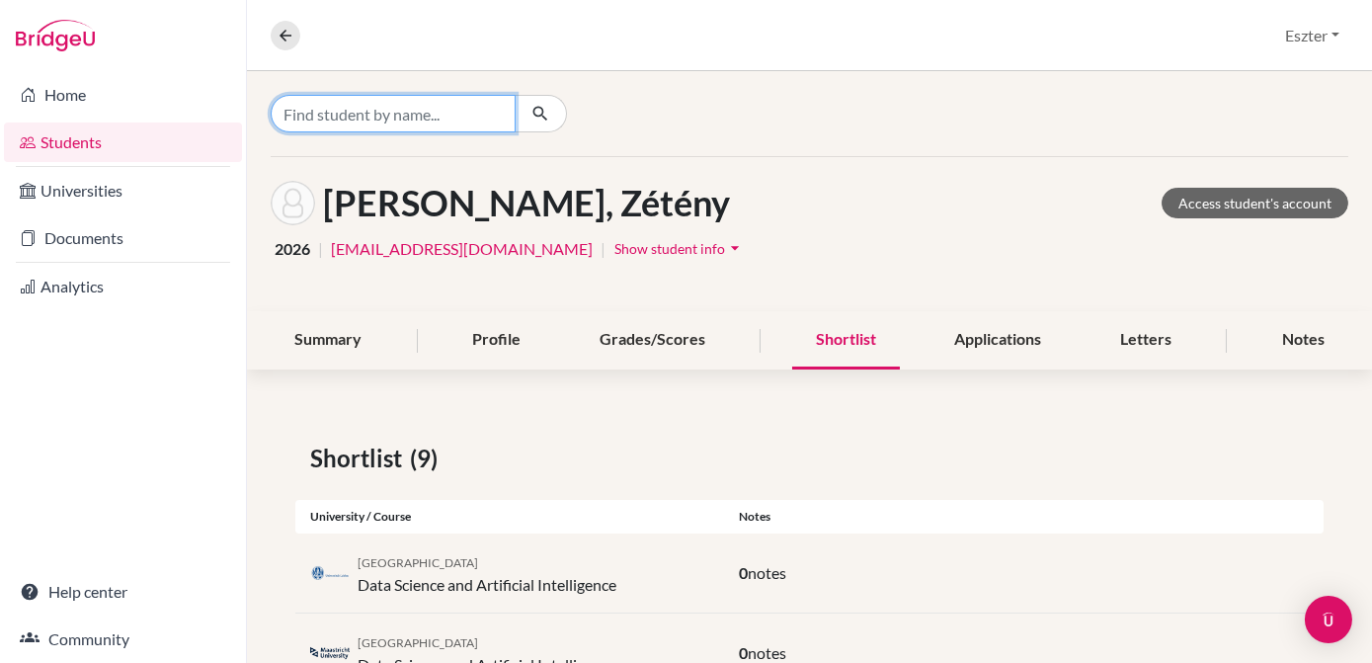
click at [458, 112] on input "Find student by name..." at bounding box center [393, 114] width 245 height 38
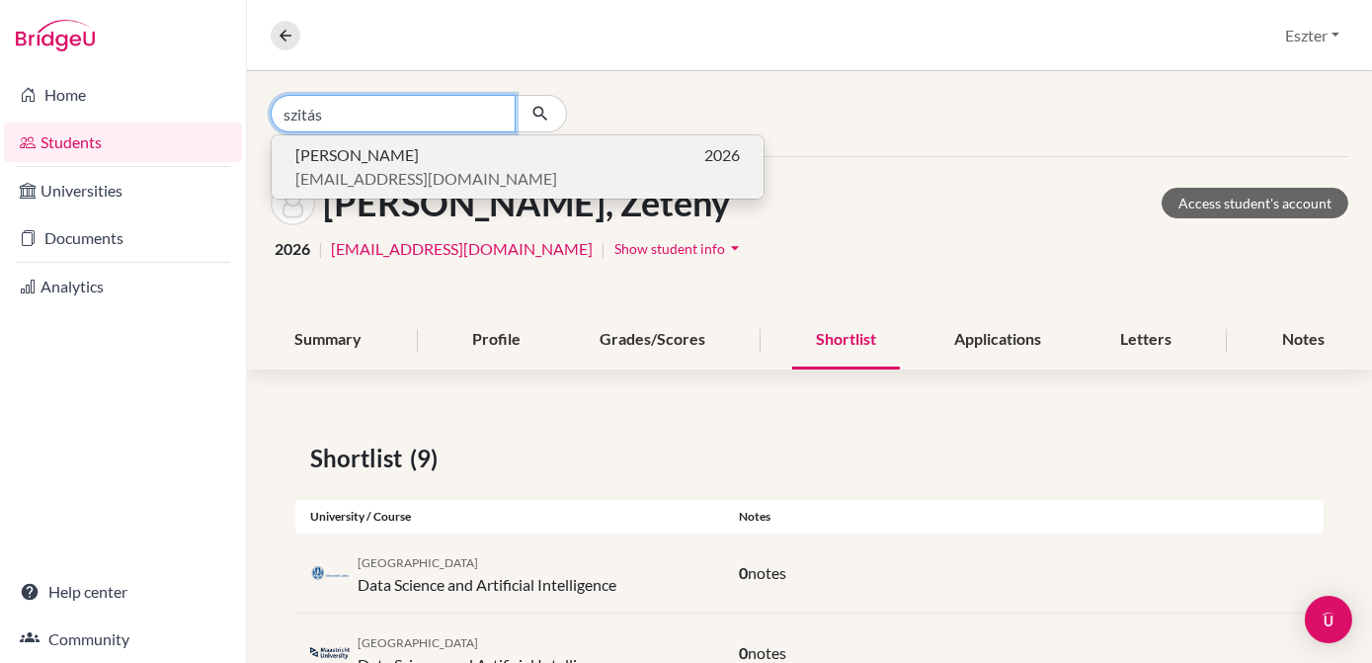
type input "szitás"
click at [419, 151] on span "[PERSON_NAME]" at bounding box center [356, 155] width 123 height 24
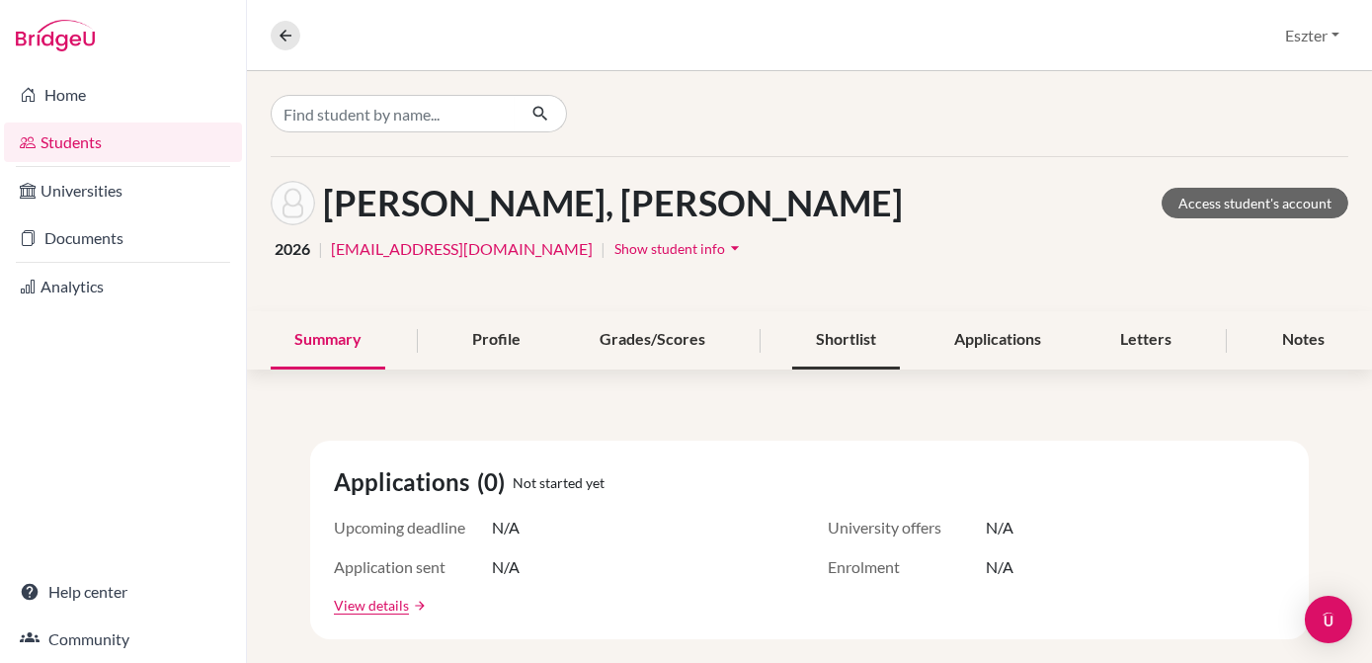
click at [832, 336] on div "Shortlist" at bounding box center [846, 340] width 108 height 58
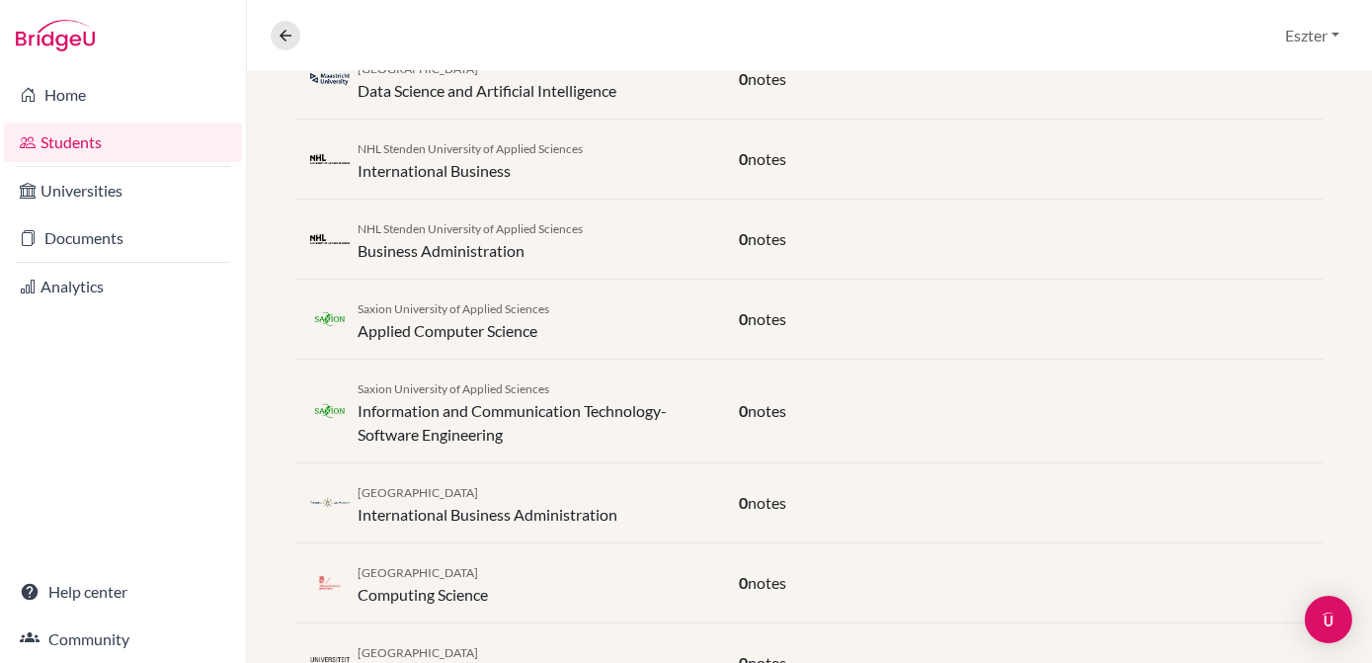
scroll to position [1303, 0]
